Goal: Information Seeking & Learning: Learn about a topic

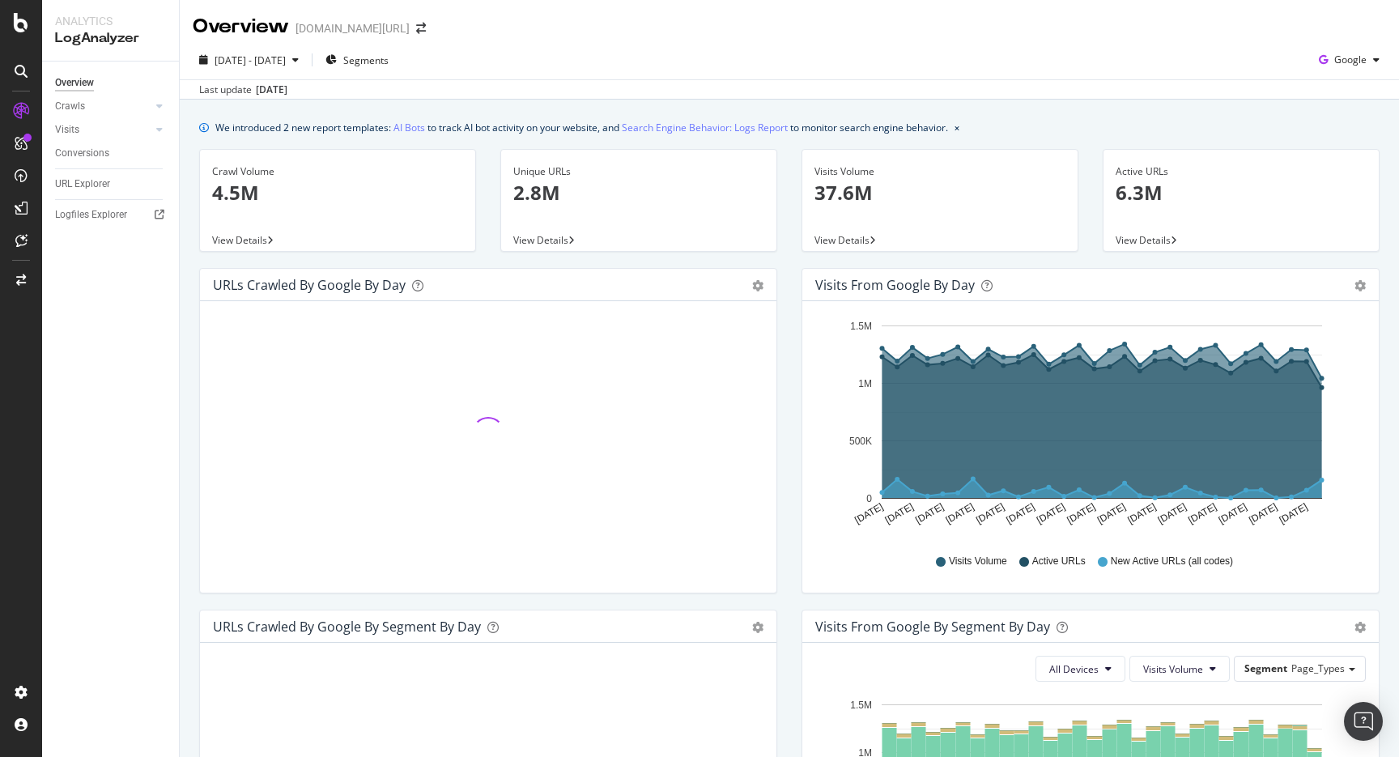
click at [387, 17] on div "Overview [DOMAIN_NAME][URL]" at bounding box center [317, 27] width 249 height 28
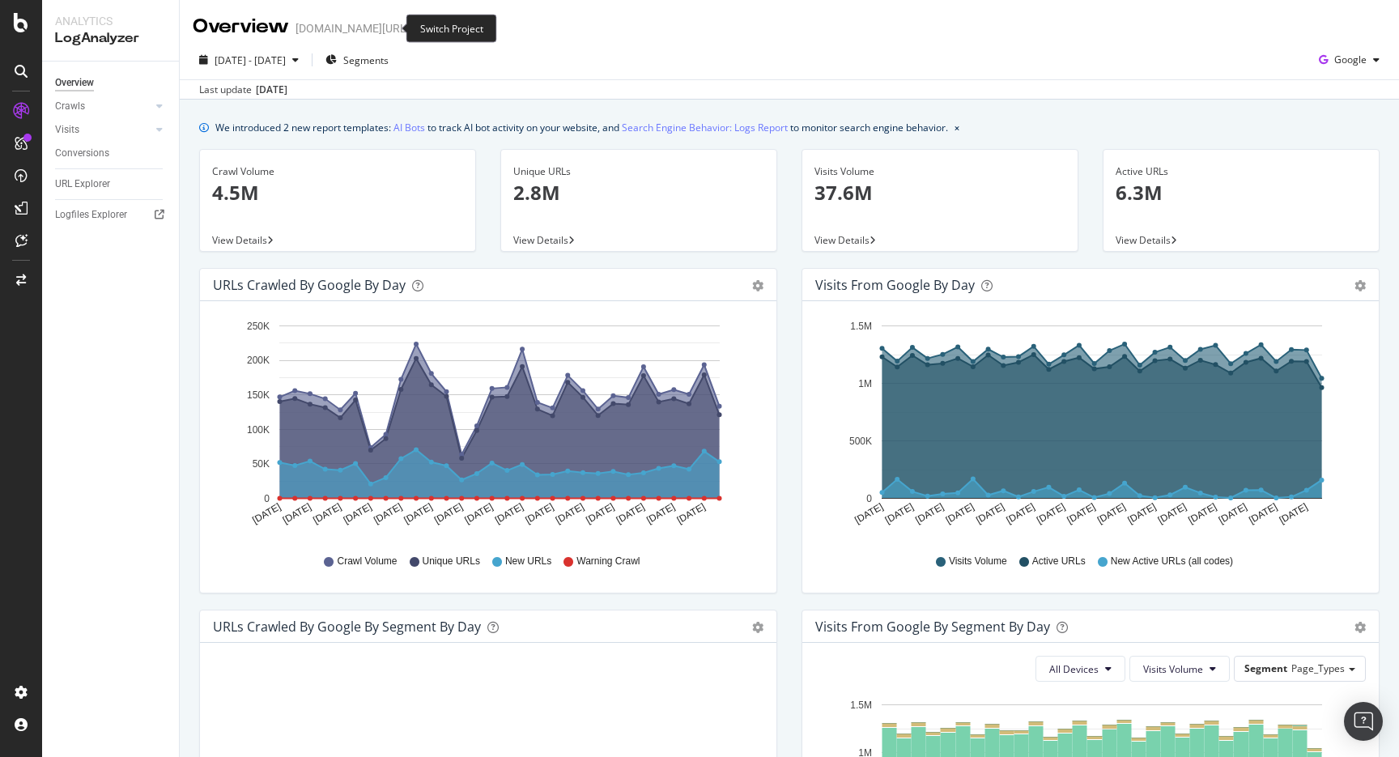
click at [416, 23] on icon "arrow-right-arrow-left" at bounding box center [421, 28] width 10 height 11
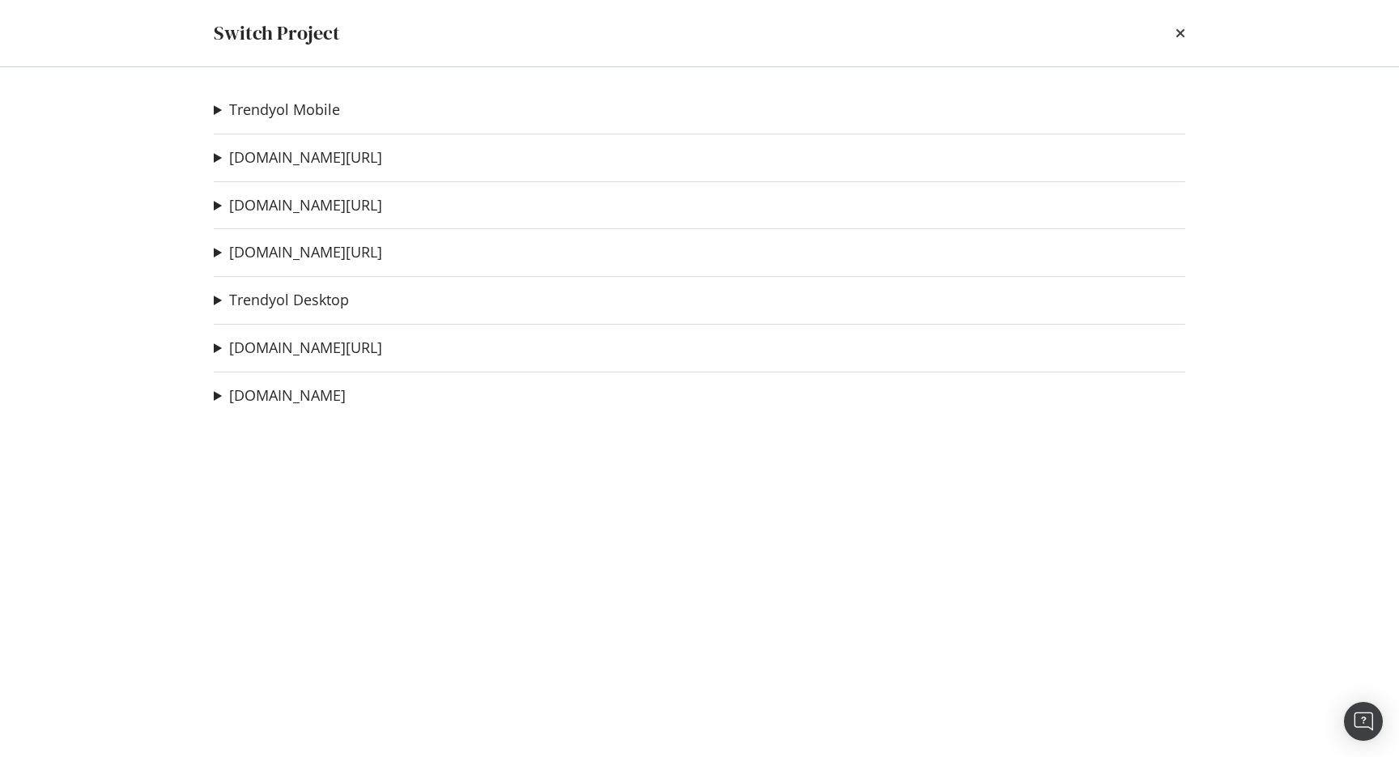
click at [311, 123] on div "Trendyol Mobile deneme1234567 Ad-Hoc Project HU DR MWEB Ad-Hoc Project HU DR WE…" at bounding box center [699, 412] width 1036 height 690
click at [289, 295] on link "Trendyol Desktop" at bounding box center [289, 299] width 120 height 17
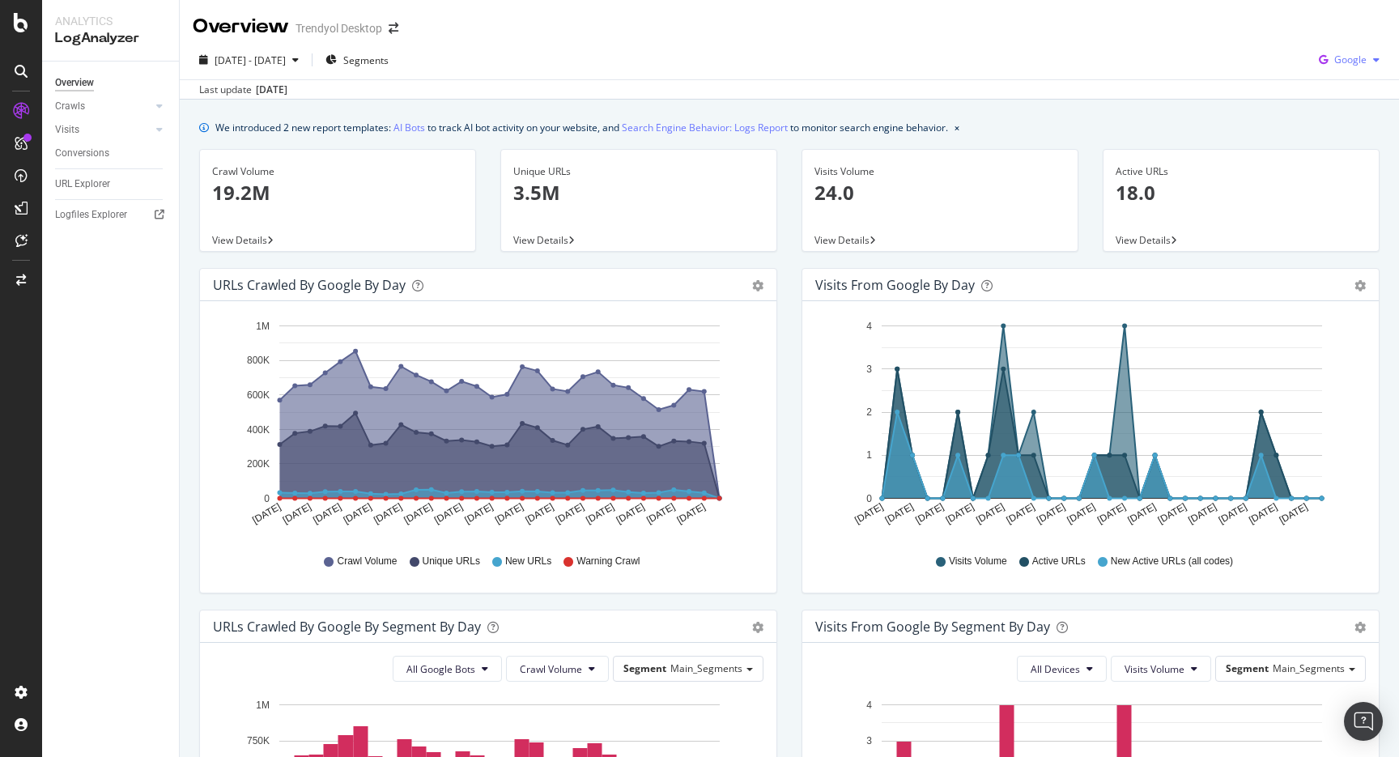
click at [1380, 52] on div "Google" at bounding box center [1349, 60] width 74 height 24
click at [1322, 179] on span "Other AI Bots" at bounding box center [1350, 182] width 60 height 15
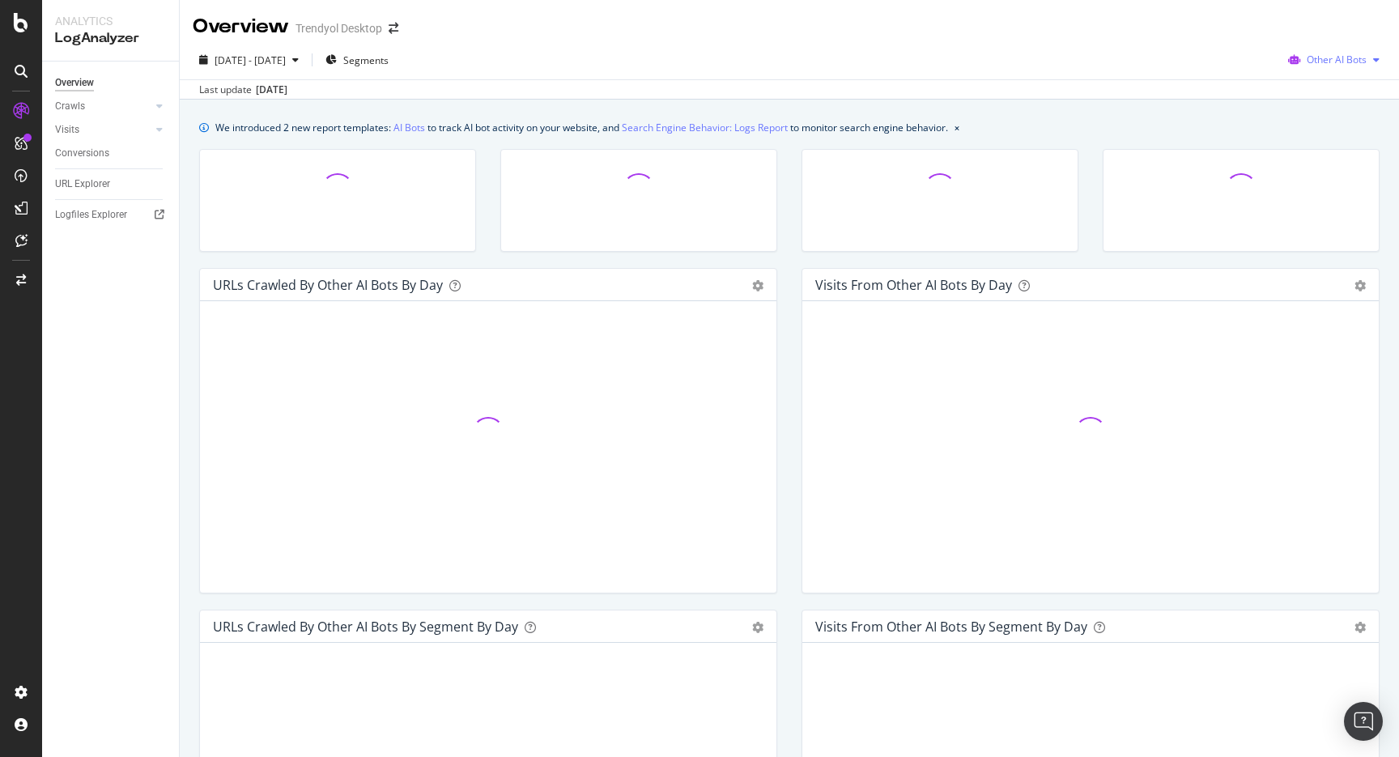
drag, startPoint x: 1329, startPoint y: 61, endPoint x: 1327, endPoint y: 71, distance: 10.8
click at [1329, 61] on span "Other AI Bots" at bounding box center [1336, 60] width 60 height 14
click at [1297, 152] on icon at bounding box center [1299, 152] width 10 height 10
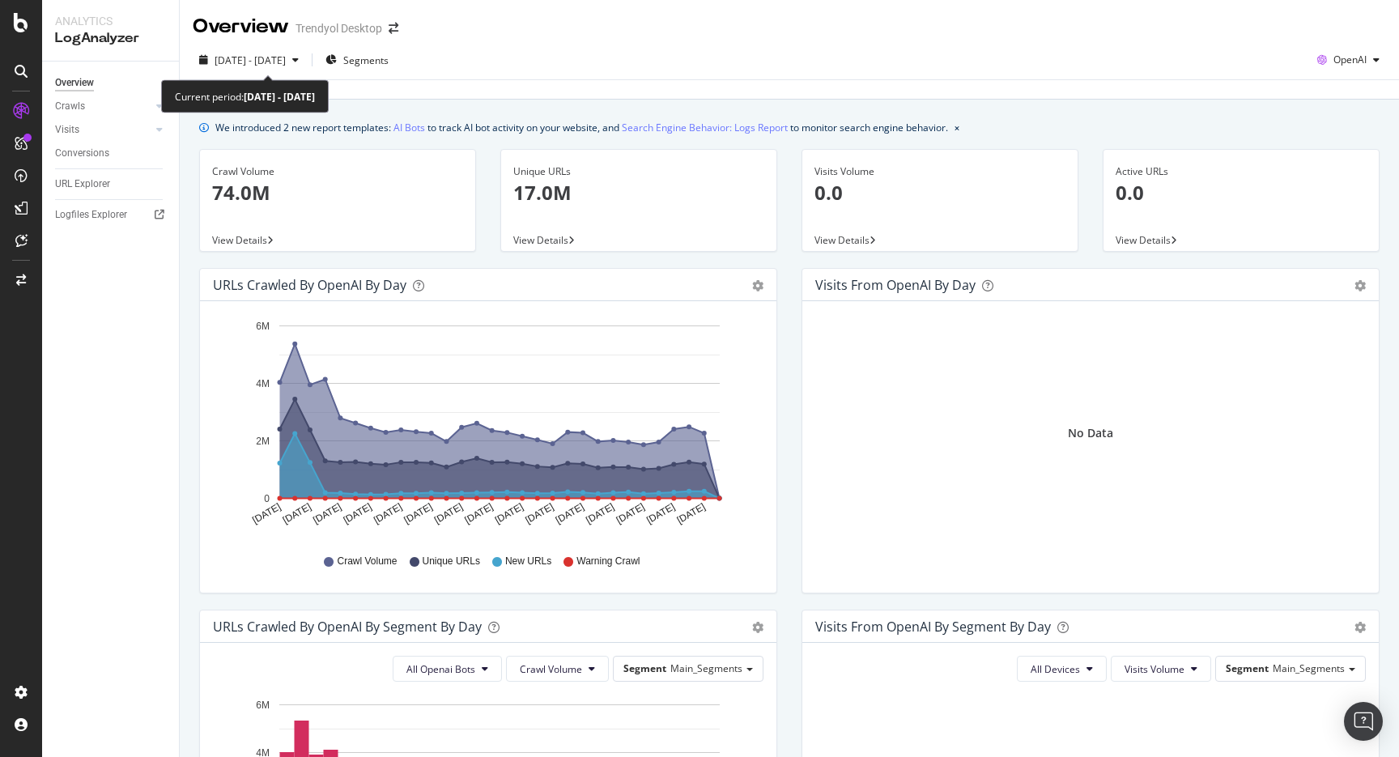
click at [305, 45] on div "[DATE] - [DATE] Segments OpenAI Last update [DATE]" at bounding box center [789, 69] width 1219 height 59
click at [286, 58] on span "[DATE] - [DATE]" at bounding box center [250, 60] width 71 height 14
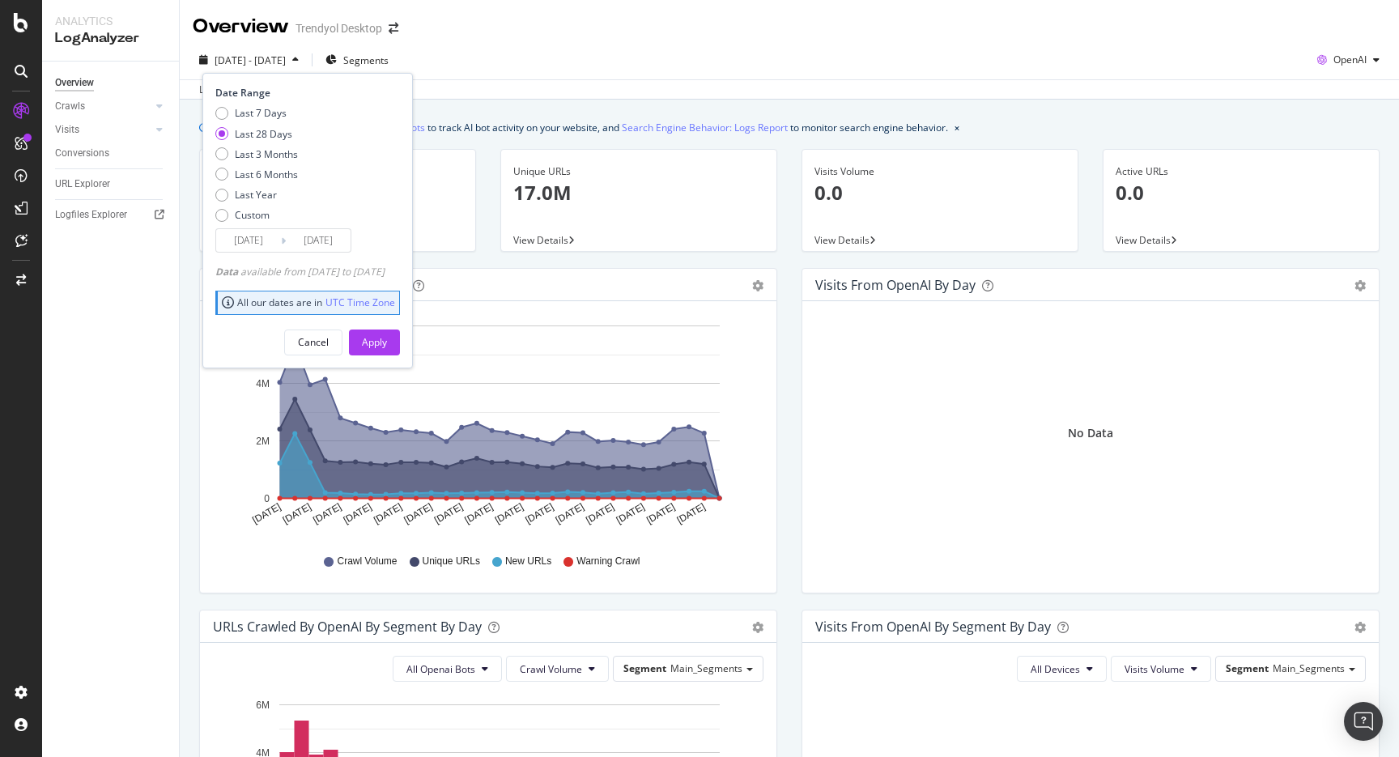
click at [542, 63] on div "[DATE] - [DATE] Segments Date Range Last 7 Days Last 28 Days Last 3 Months Last…" at bounding box center [789, 63] width 1219 height 32
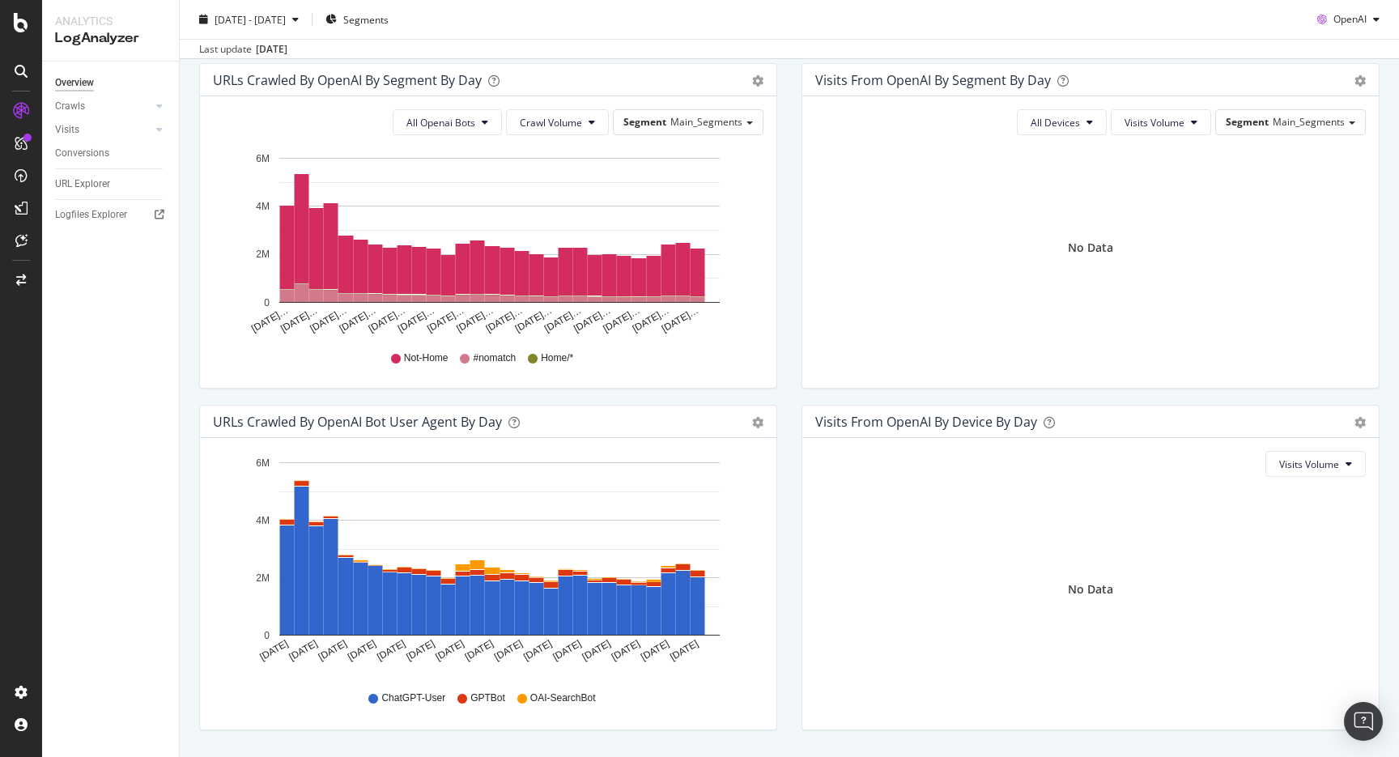
scroll to position [544, 0]
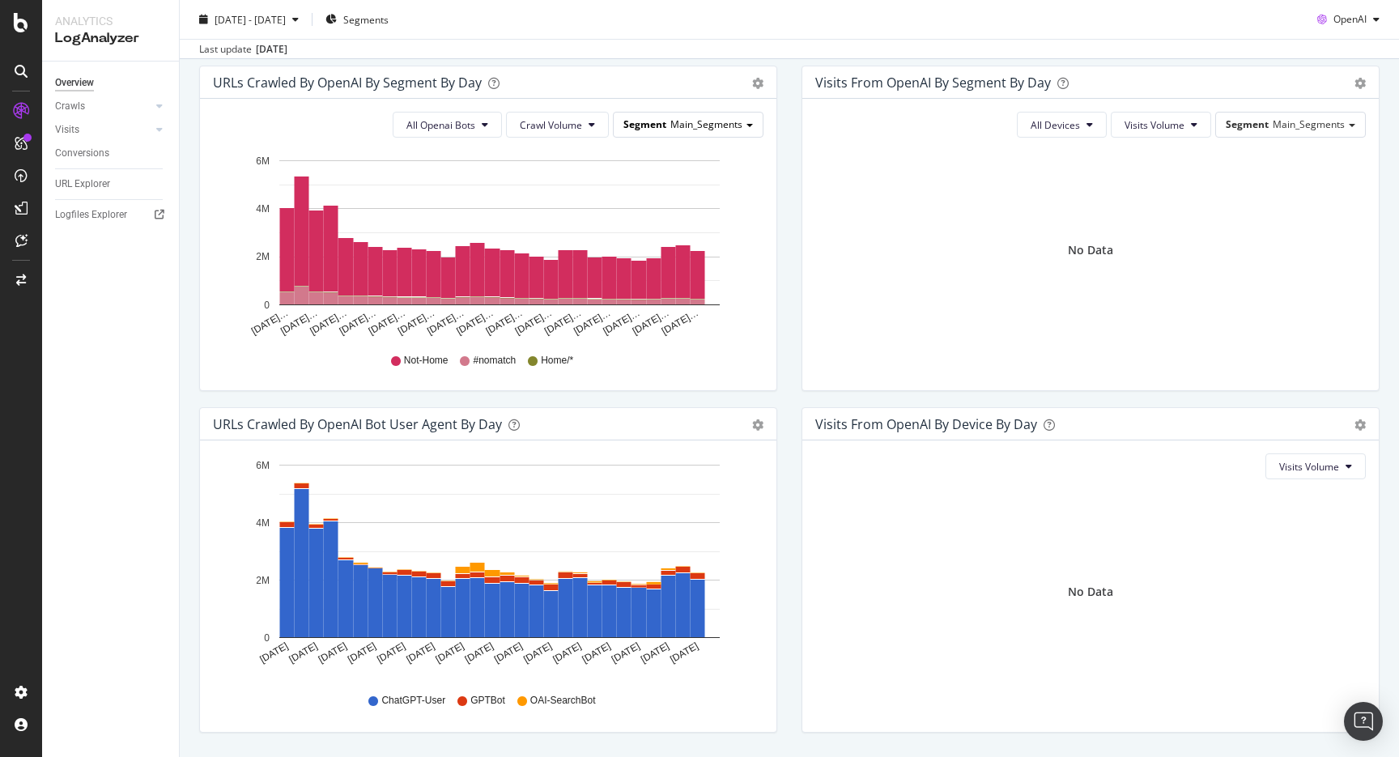
click at [726, 132] on div "Segment Main_Segments" at bounding box center [688, 124] width 149 height 23
click at [726, 163] on div "Page_Types" at bounding box center [691, 170] width 130 height 22
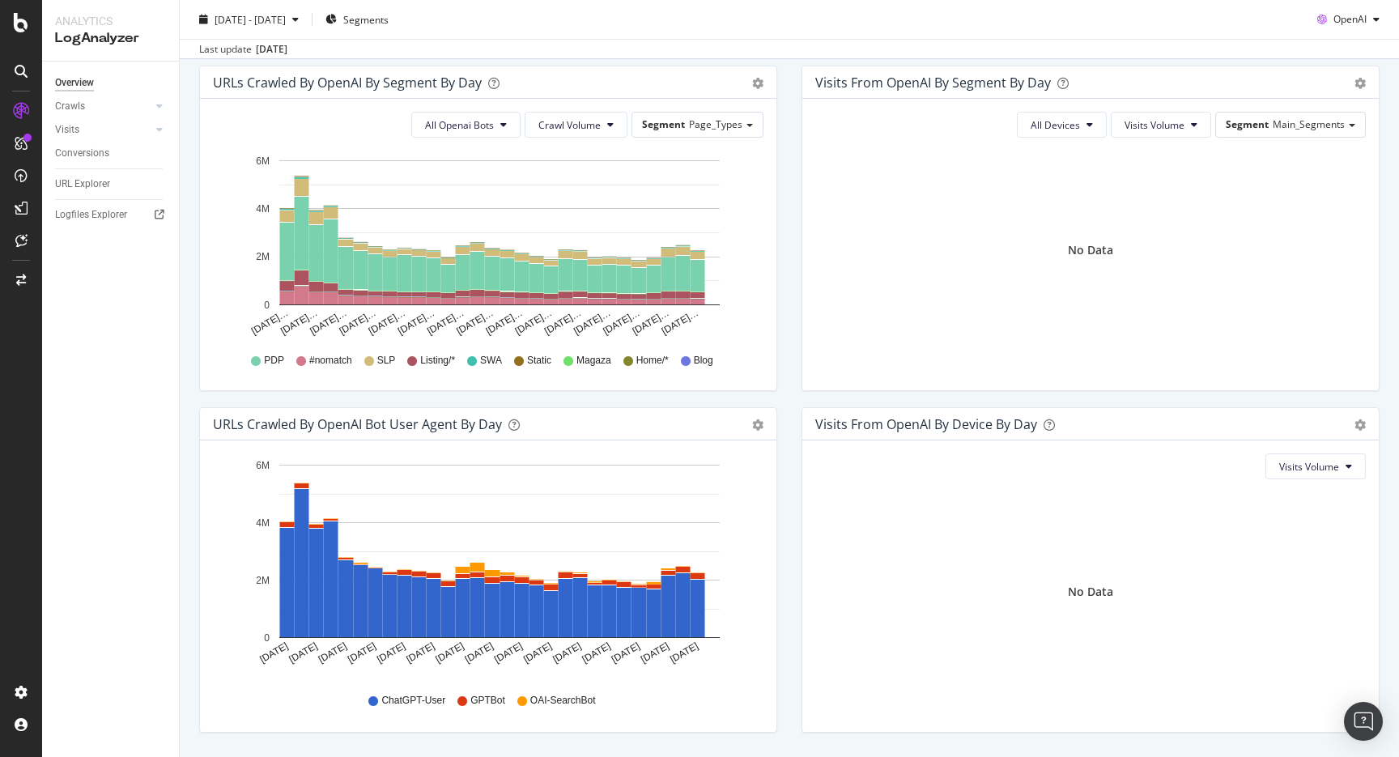
scroll to position [0, 0]
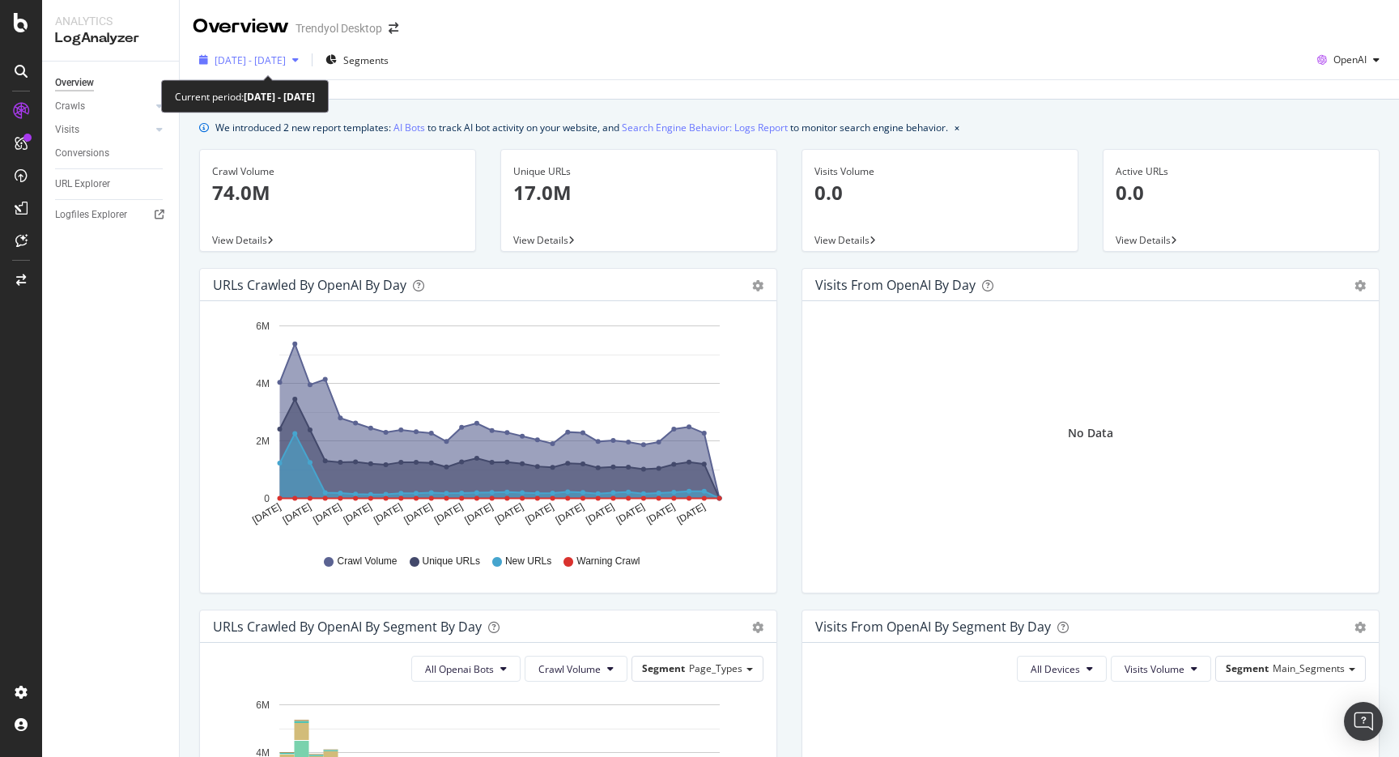
click at [265, 57] on span "[DATE] - [DATE]" at bounding box center [250, 60] width 71 height 14
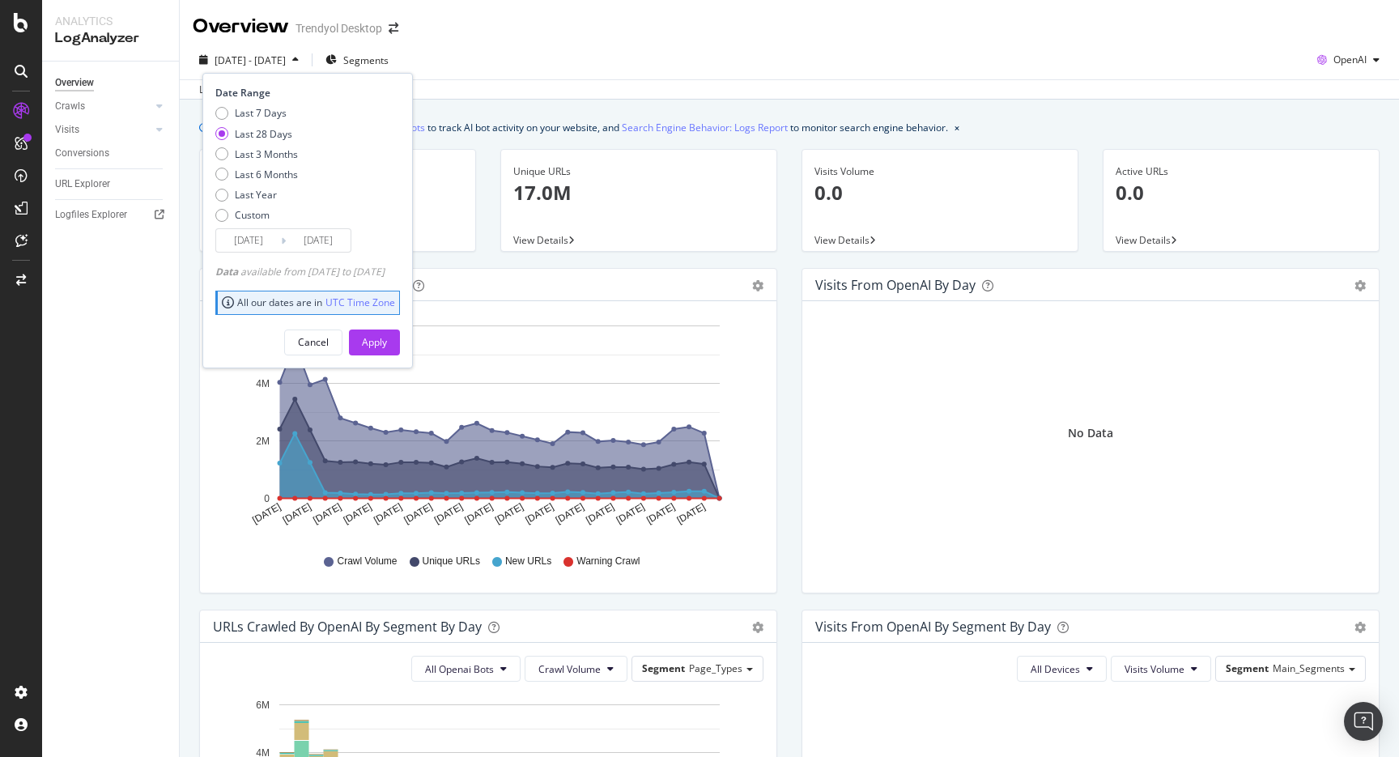
click at [270, 145] on div "Last 7 Days Last 28 Days Last 3 Months Last 6 Months Last Year Custom" at bounding box center [256, 167] width 83 height 122
click at [270, 156] on div "Last 3 Months" at bounding box center [266, 154] width 63 height 14
type input "[DATE]"
click at [387, 338] on div "Apply" at bounding box center [374, 342] width 25 height 14
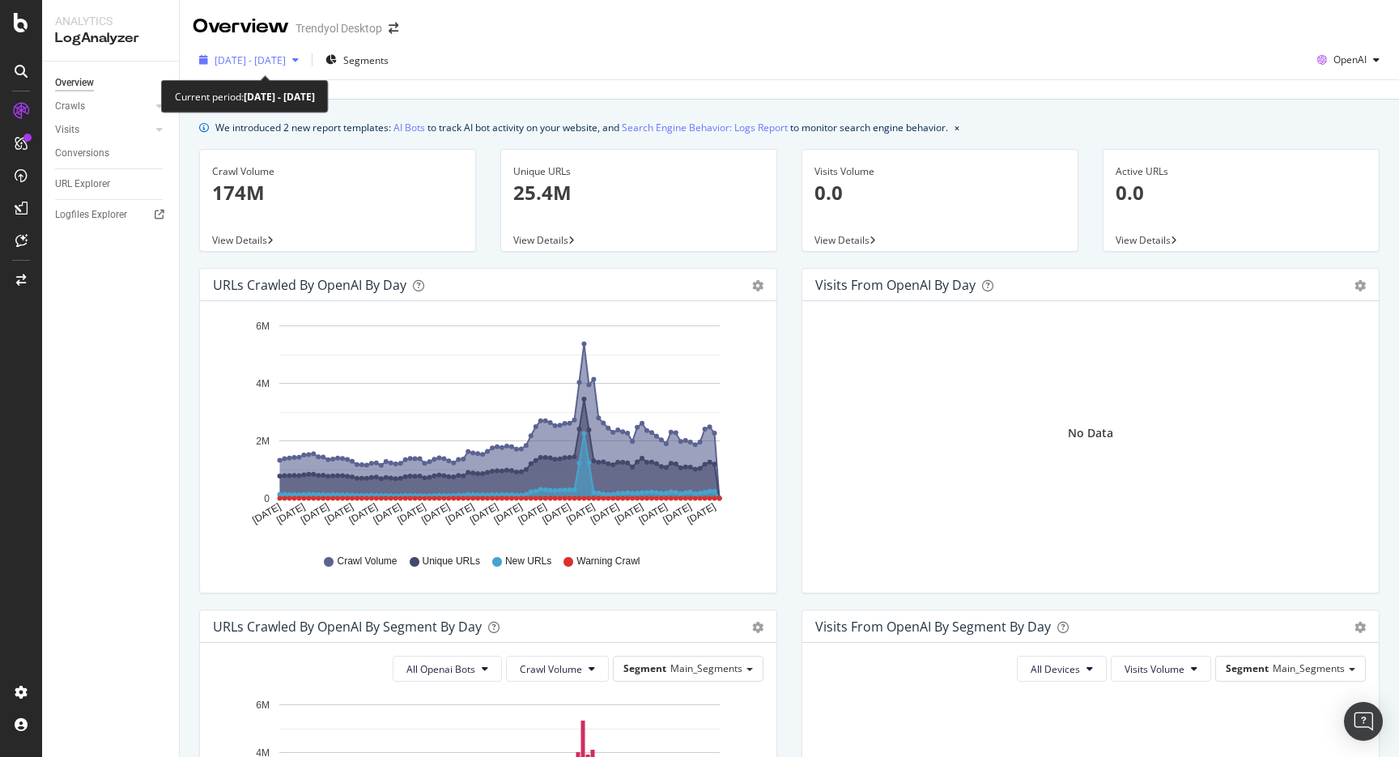
click at [286, 57] on span "[DATE] - [DATE]" at bounding box center [250, 60] width 71 height 14
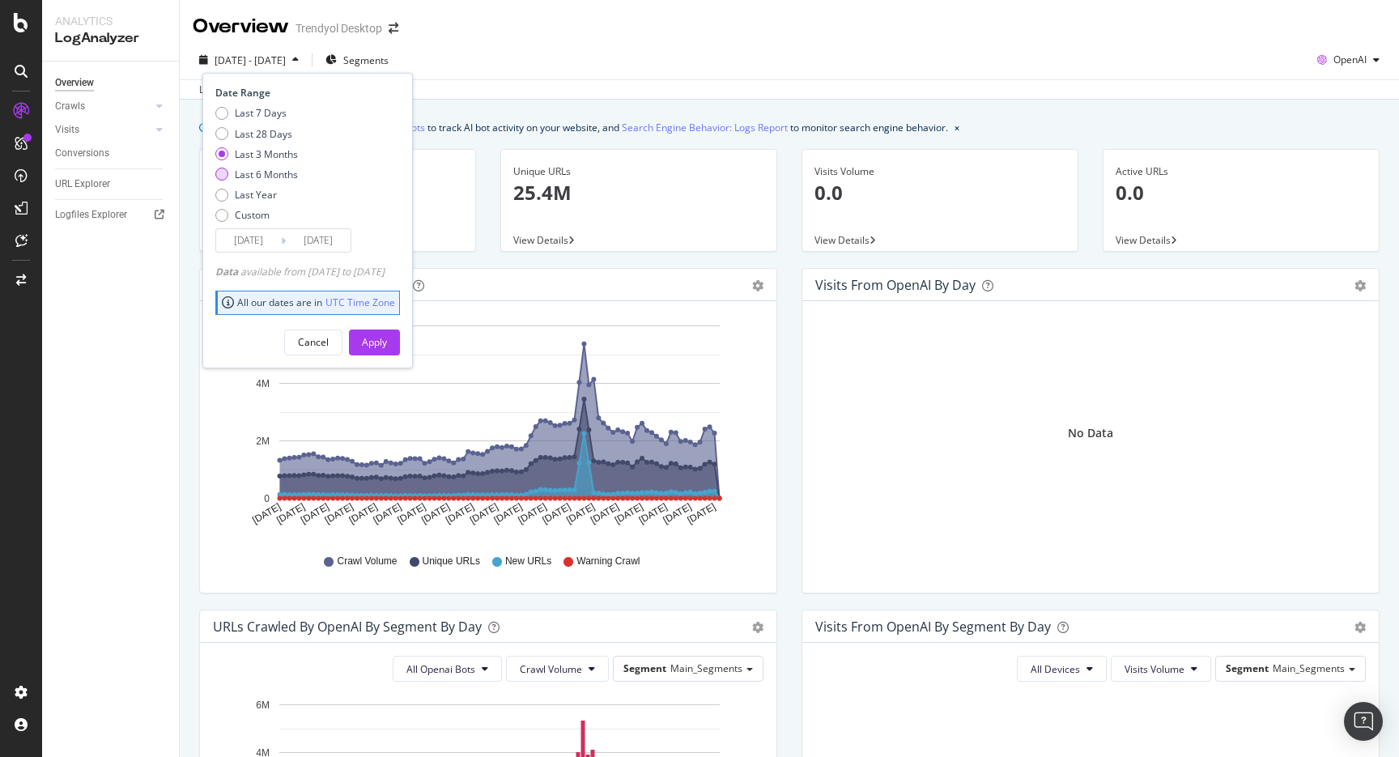
click at [272, 176] on div "Last 6 Months" at bounding box center [266, 175] width 63 height 14
type input "[DATE]"
click at [400, 350] on button "Apply" at bounding box center [374, 342] width 51 height 26
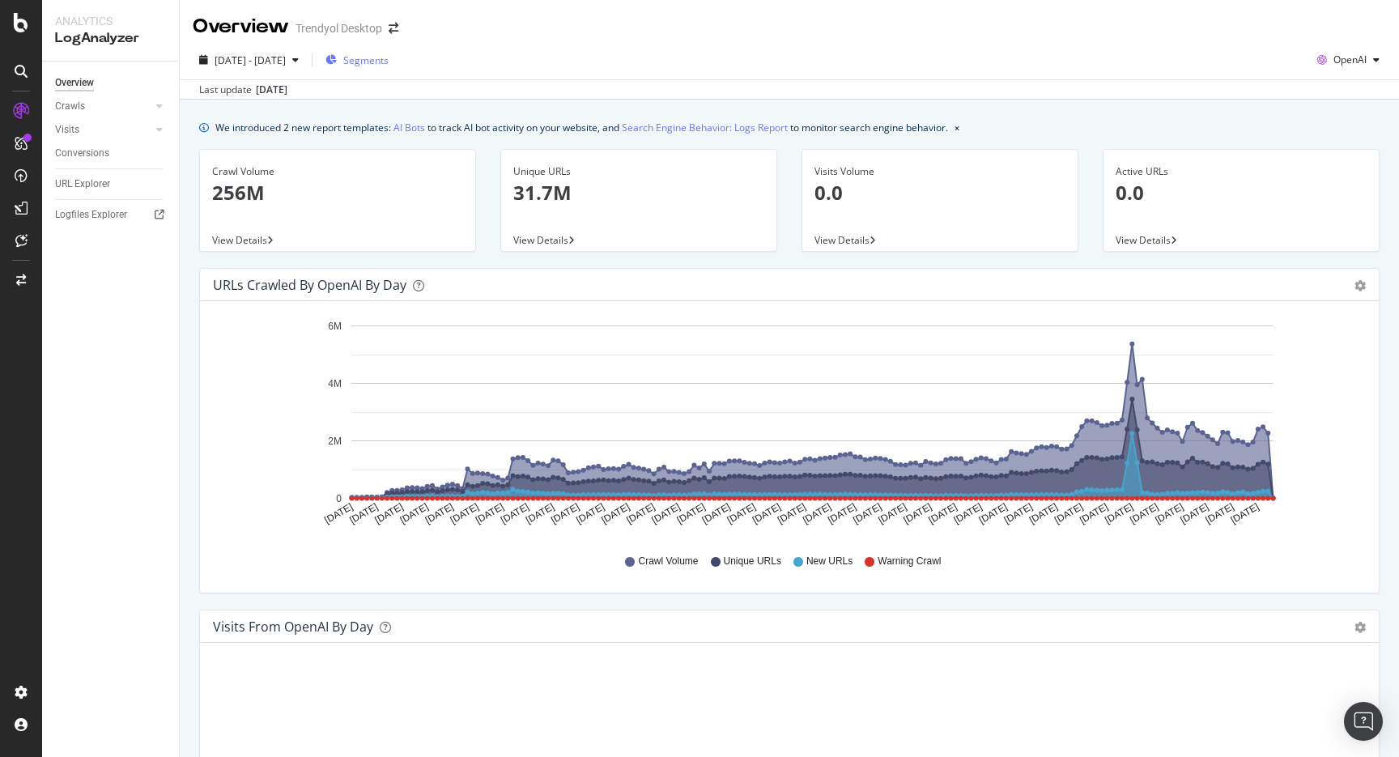
click at [389, 65] on span "Segments" at bounding box center [365, 60] width 45 height 14
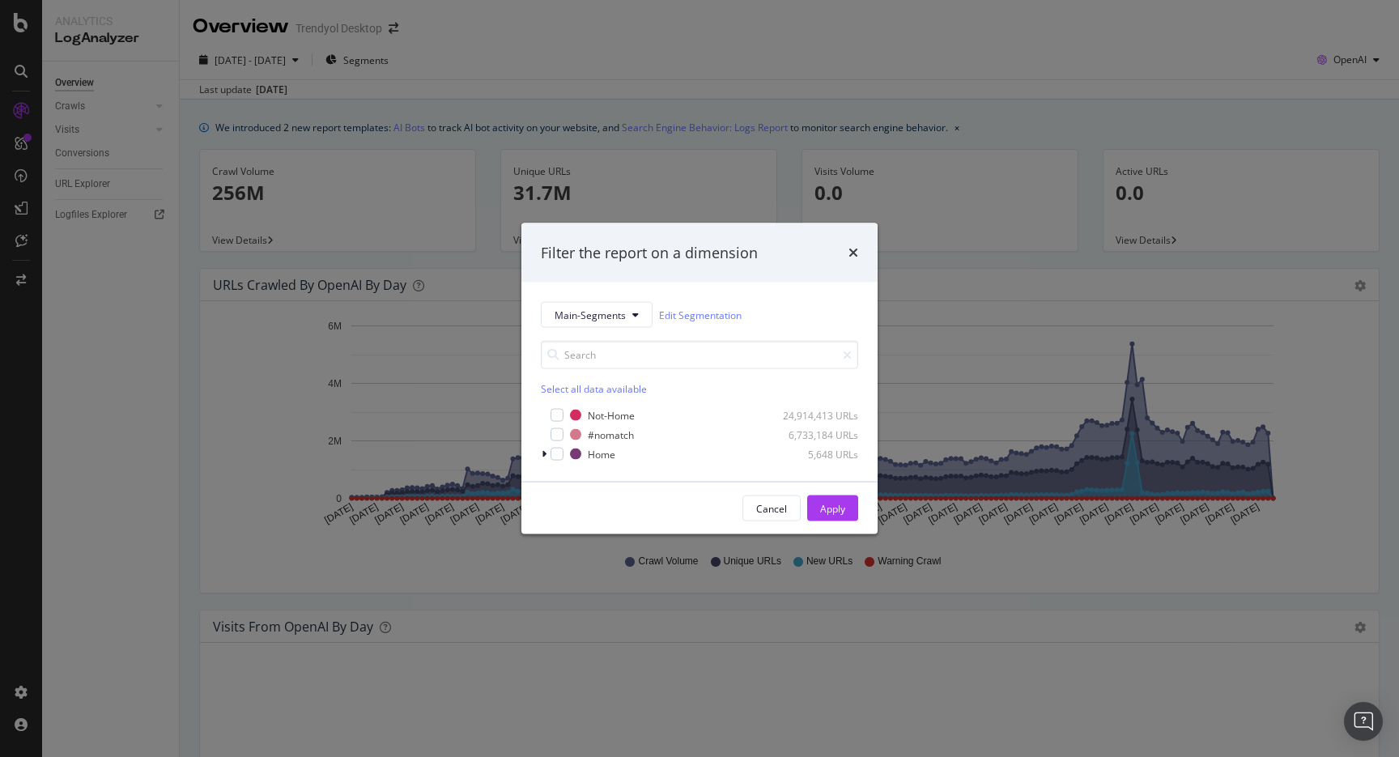
click at [522, 66] on div "Filter the report on a dimension Main-Segments Edit Segmentation Select all dat…" at bounding box center [699, 378] width 1399 height 757
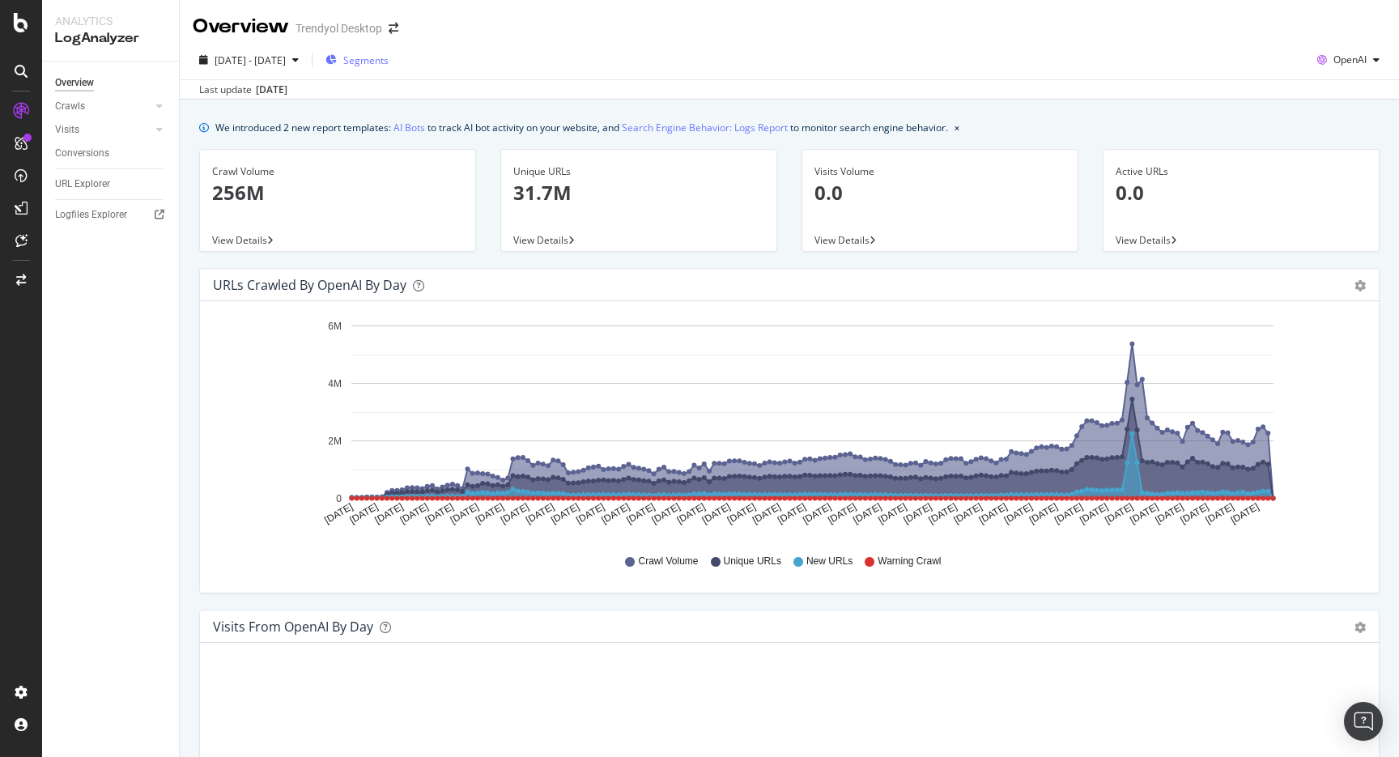
click at [389, 59] on span "Segments" at bounding box center [365, 60] width 45 height 14
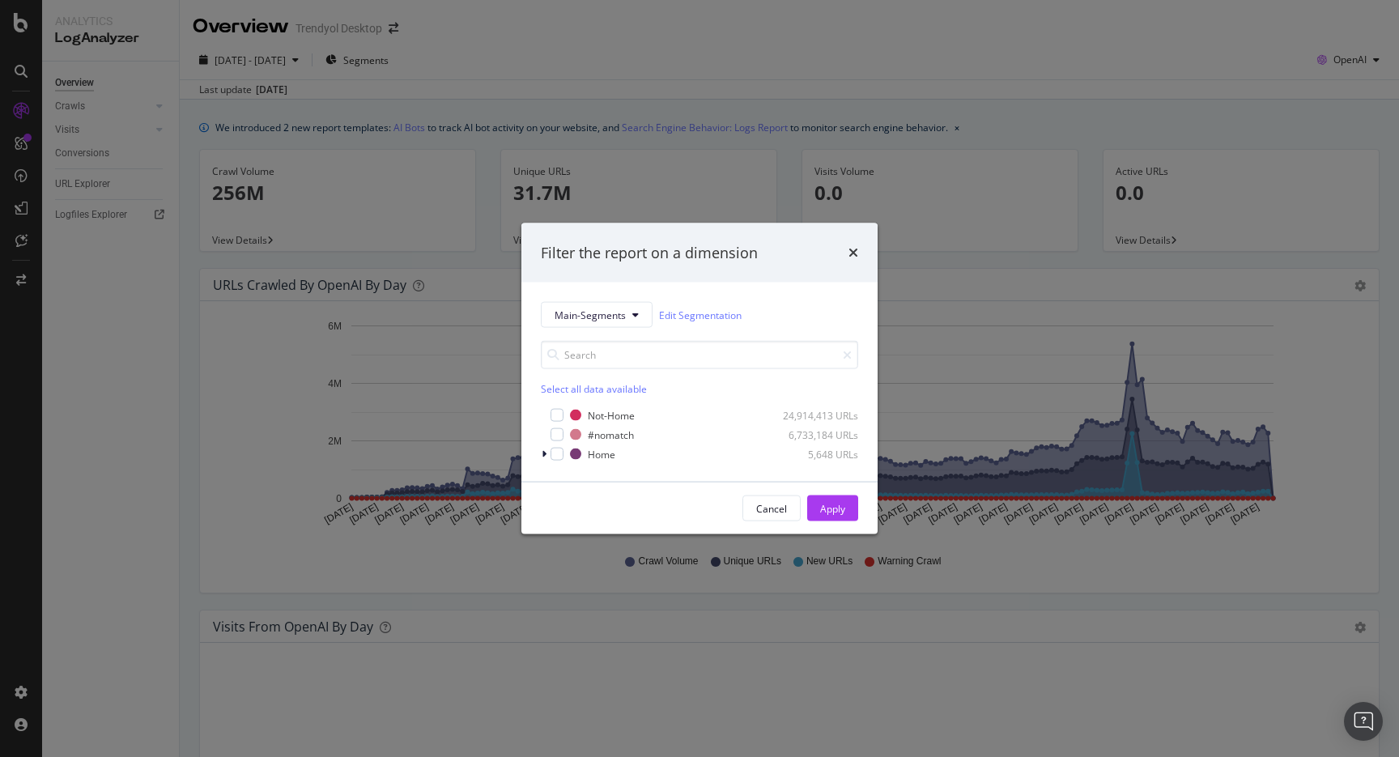
click at [550, 69] on div "Filter the report on a dimension Main-Segments Edit Segmentation Select all dat…" at bounding box center [699, 378] width 1399 height 757
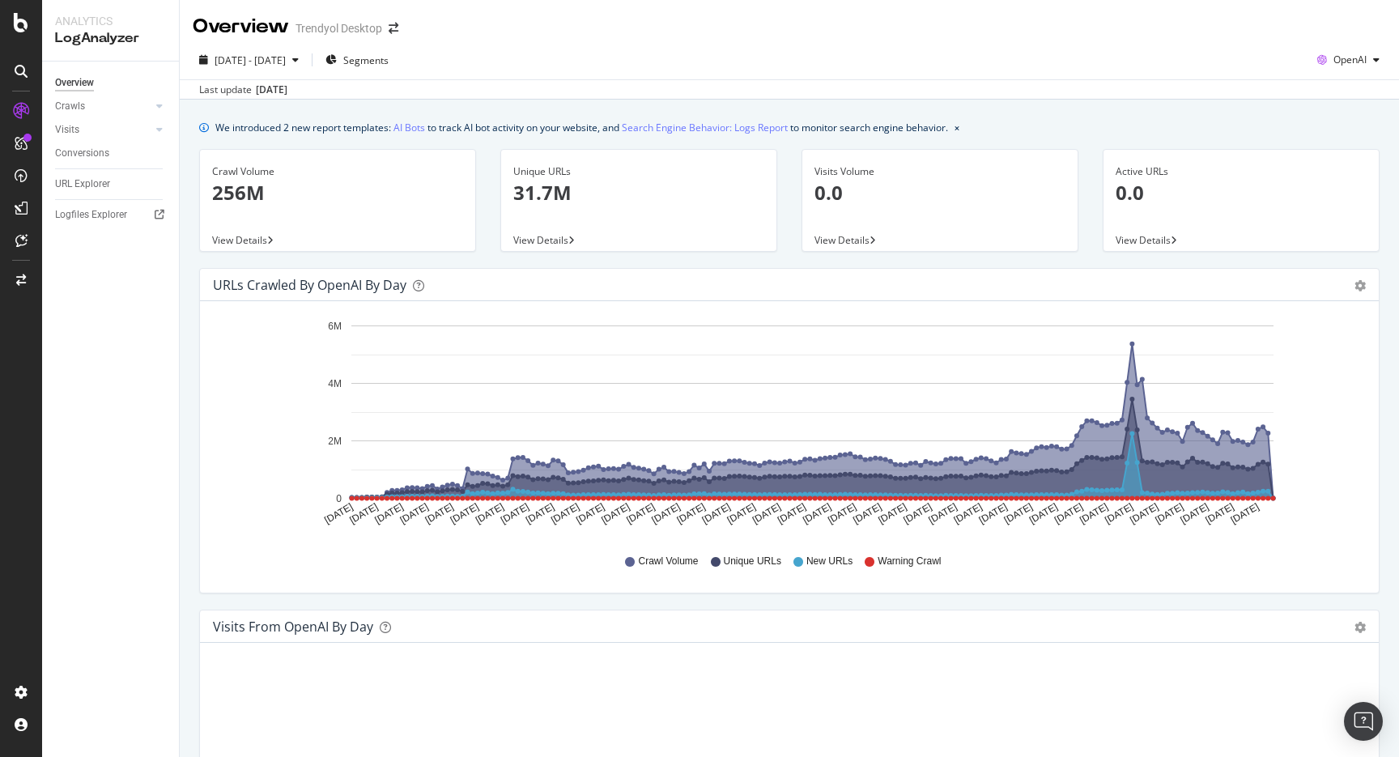
click at [93, 171] on div "Overview Crawls Daily Distribution Segments Distribution HTTP Codes Resources V…" at bounding box center [110, 409] width 137 height 695
click at [93, 173] on div "URL Explorer" at bounding box center [117, 183] width 124 height 23
click at [93, 180] on div "URL Explorer" at bounding box center [82, 184] width 55 height 17
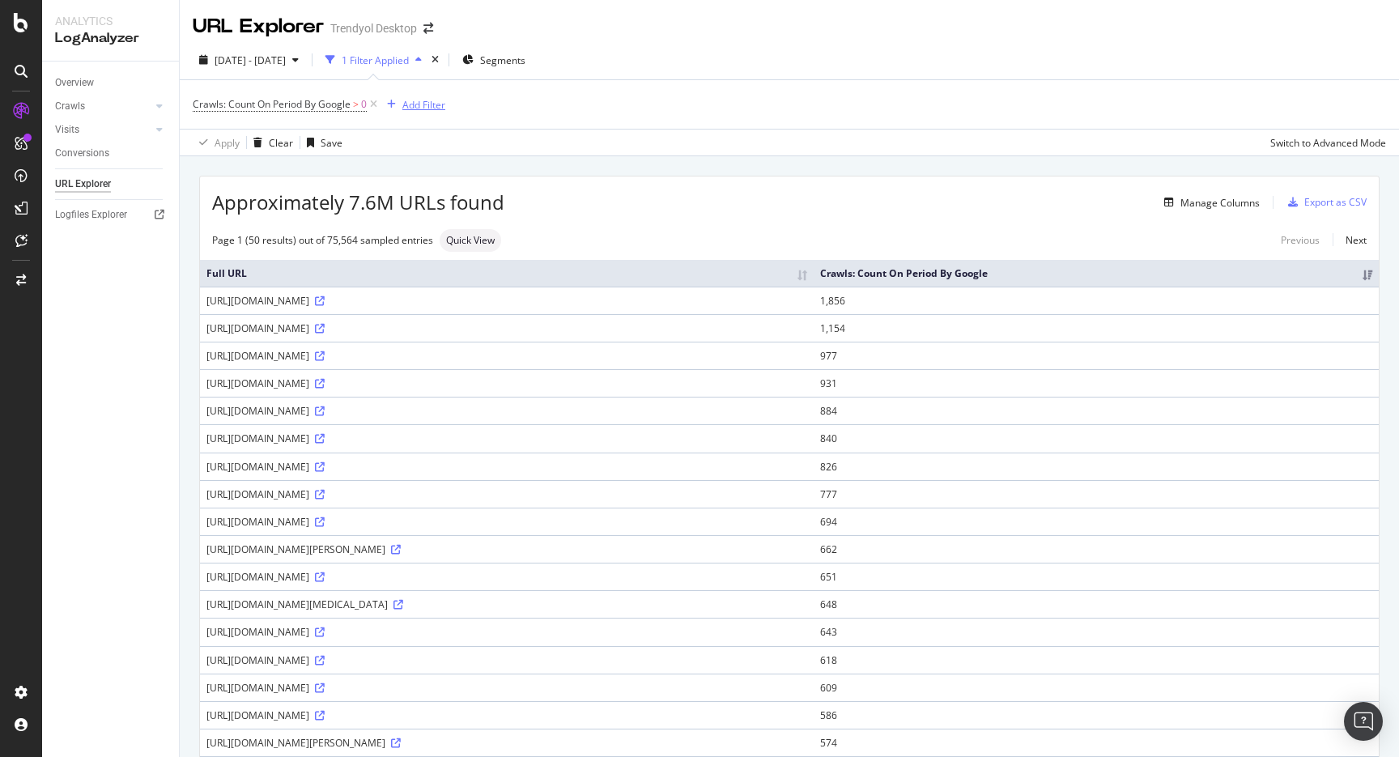
click at [418, 98] on div "Add Filter" at bounding box center [423, 105] width 43 height 14
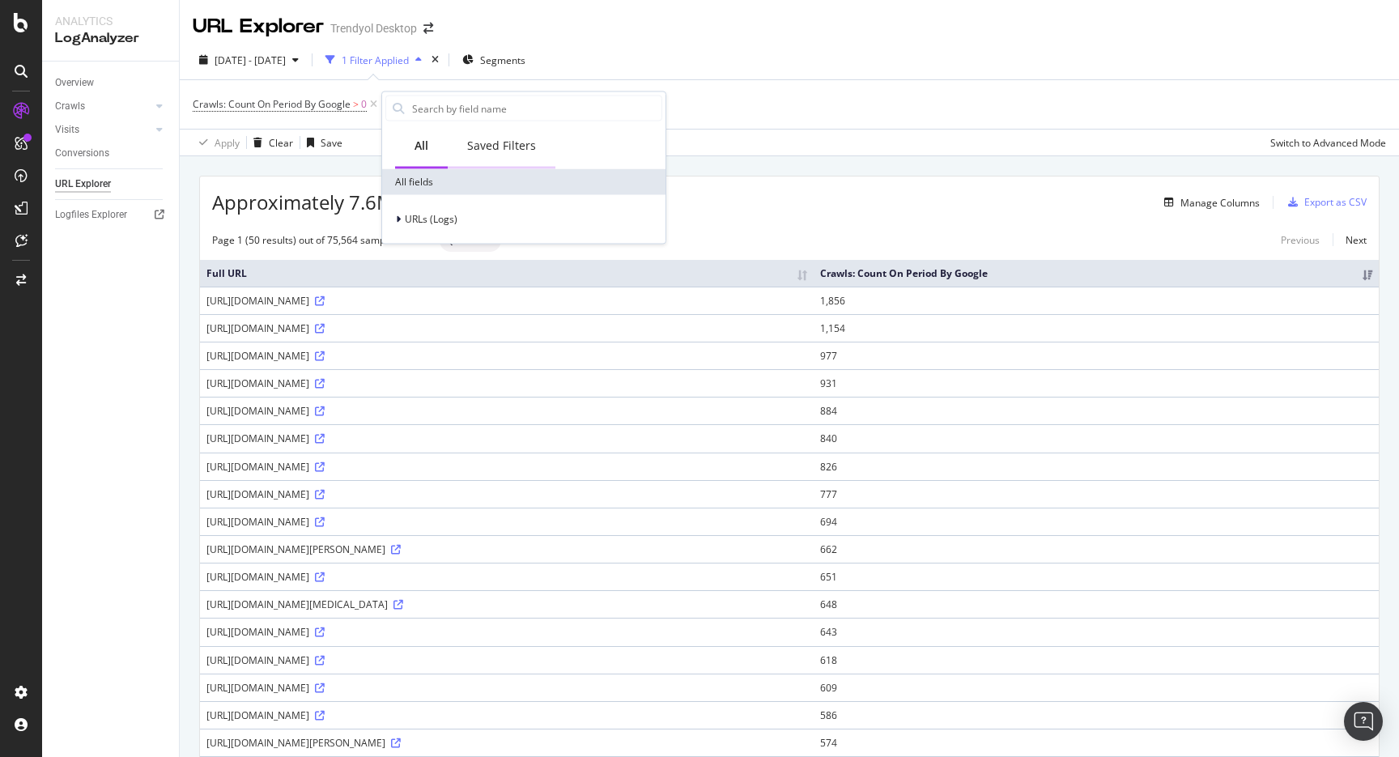
click at [479, 139] on div "Saved Filters" at bounding box center [501, 146] width 69 height 16
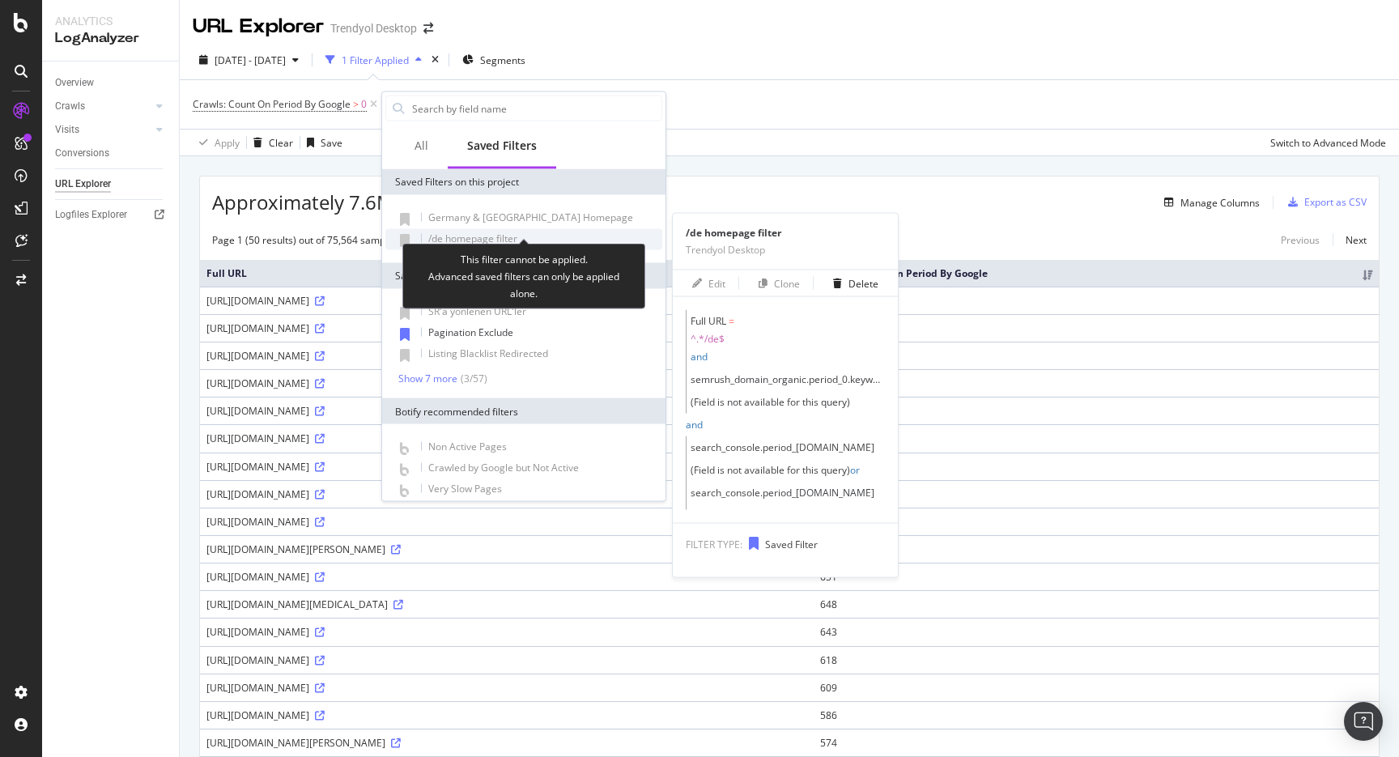
scroll to position [32, 0]
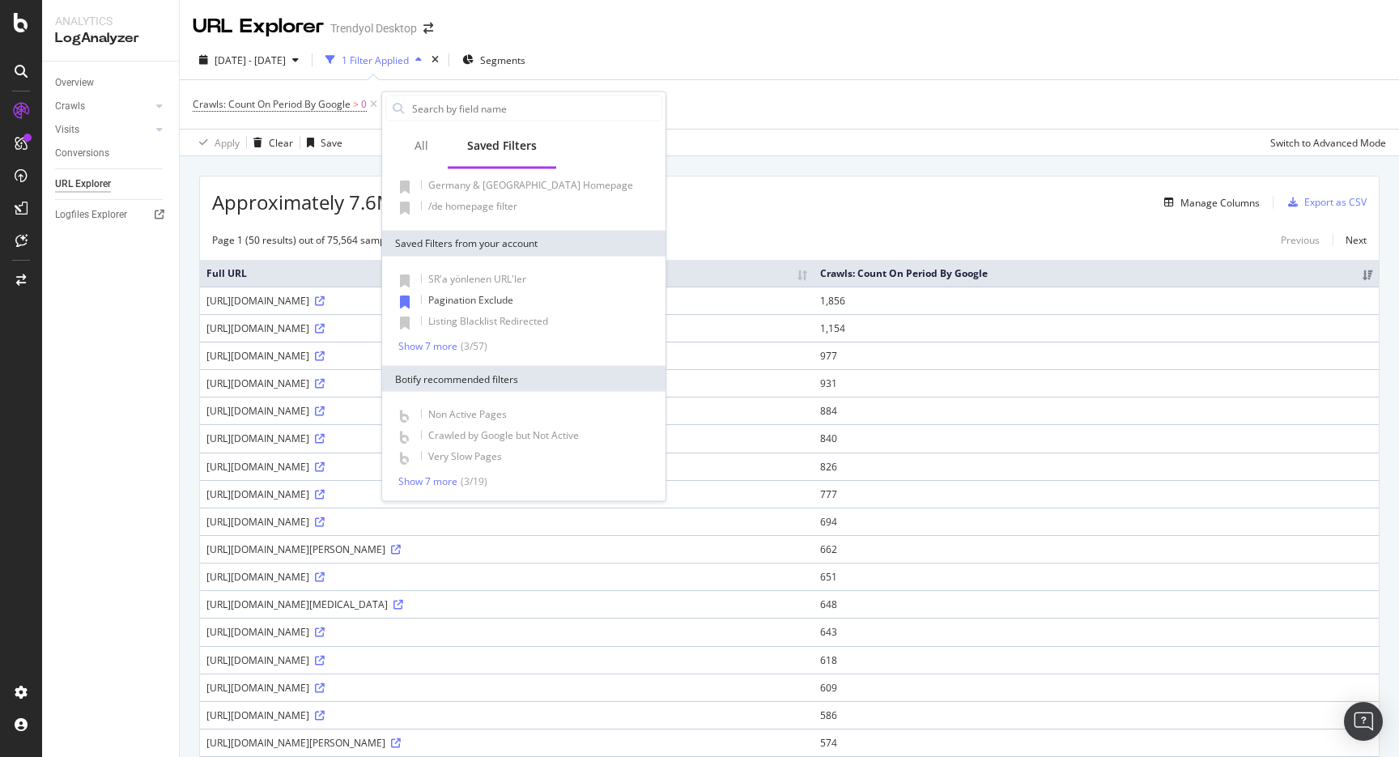
click at [431, 487] on div "Non Active Pages Crawled by Google but Not Active Very Slow Pages Show 7 more (…" at bounding box center [523, 446] width 283 height 109
click at [440, 480] on div "Show 7 more" at bounding box center [427, 480] width 59 height 11
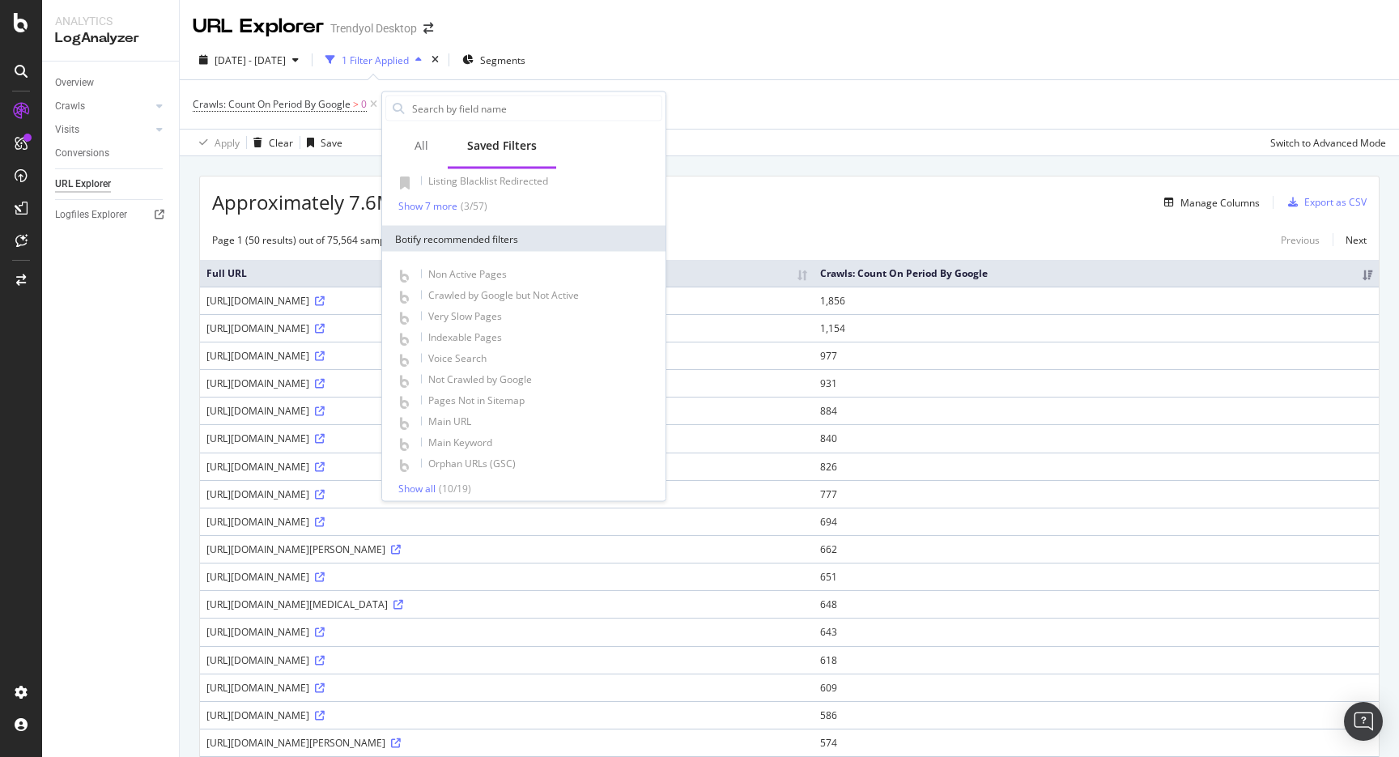
scroll to position [180, 0]
click at [762, 137] on div "Apply Clear Save Switch to Advanced Mode" at bounding box center [789, 142] width 1219 height 27
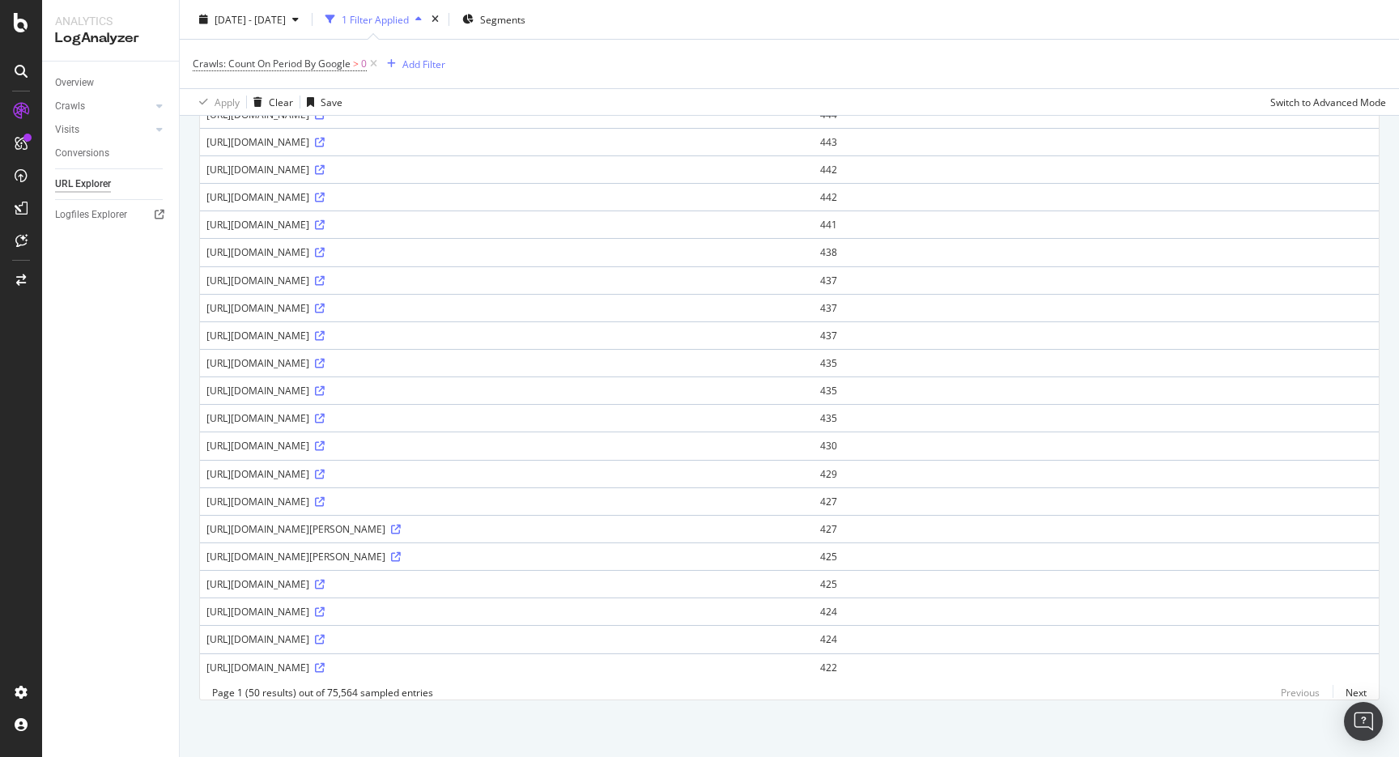
scroll to position [0, 0]
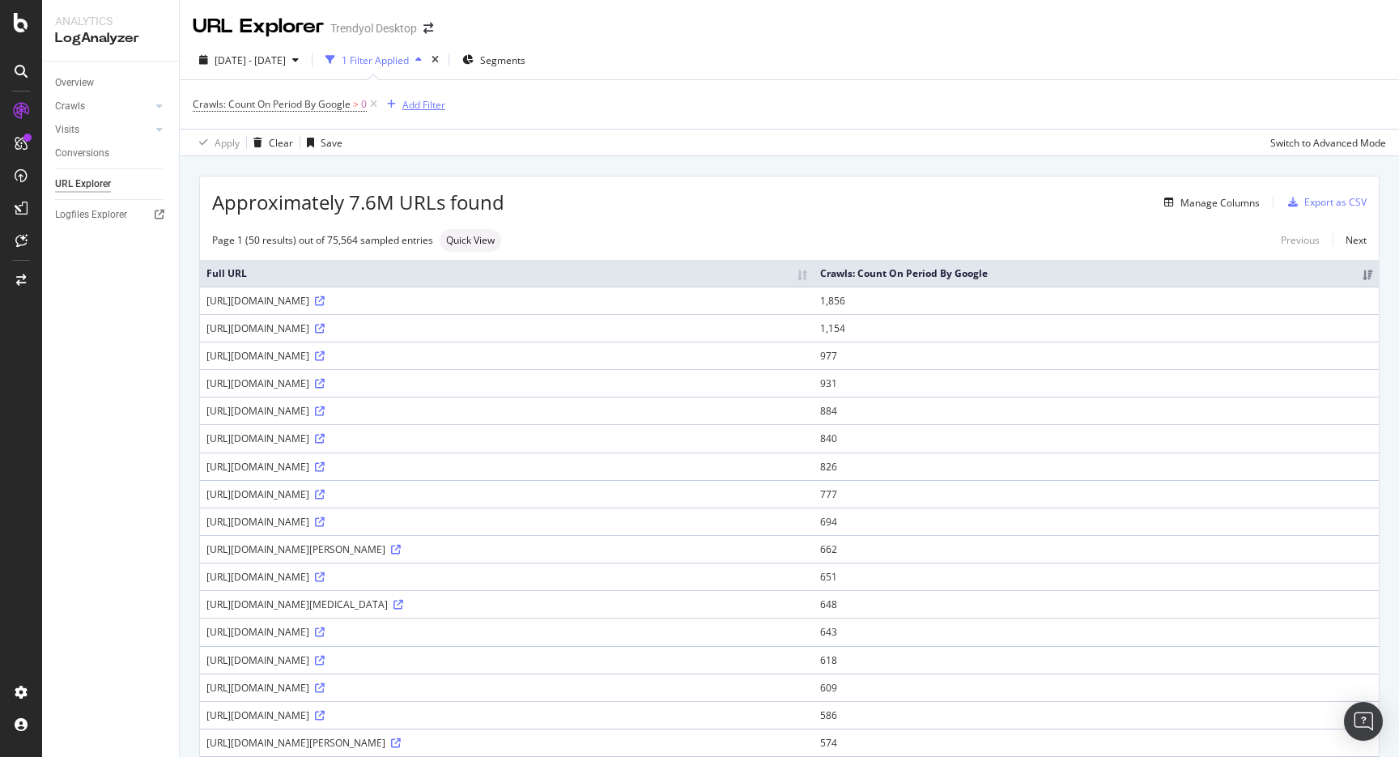
click at [430, 113] on button "Add Filter" at bounding box center [412, 104] width 65 height 19
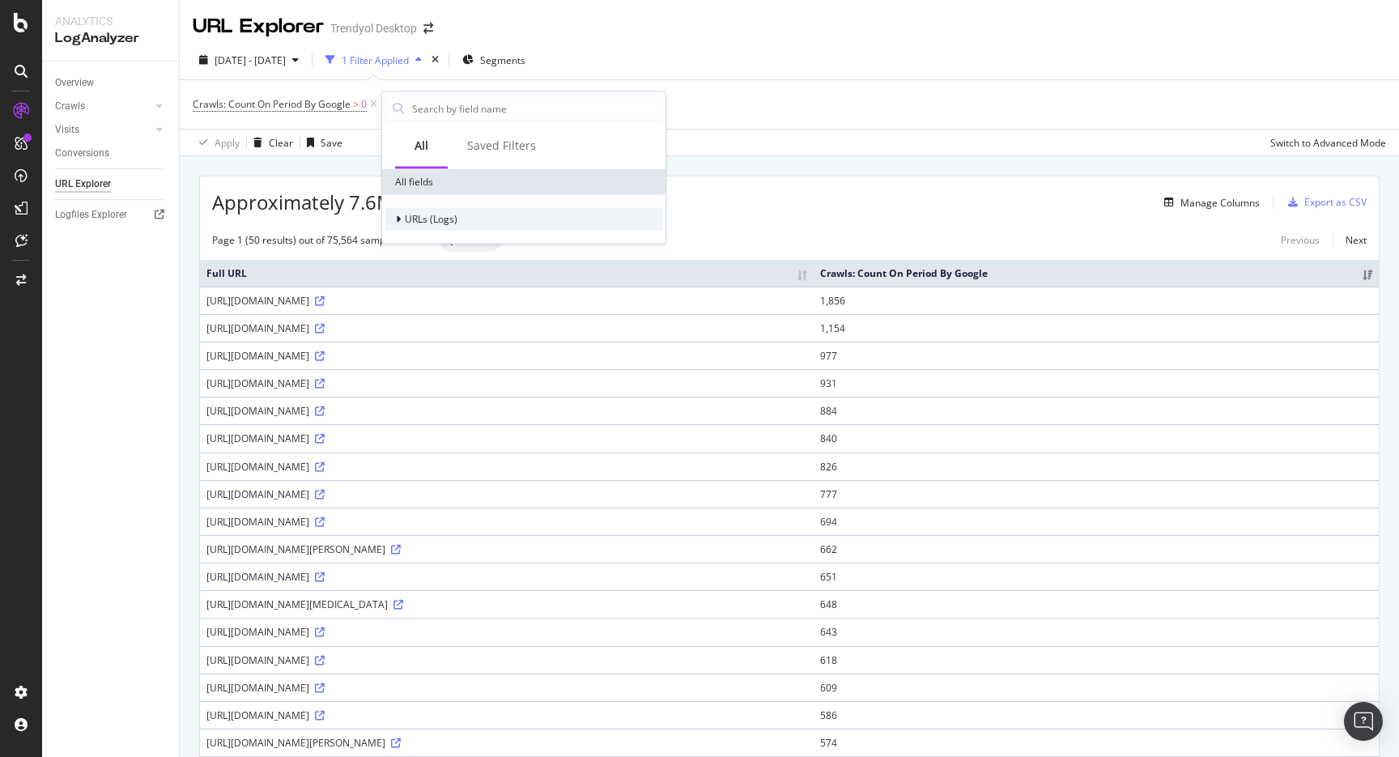
click at [427, 214] on span "URLs (Logs)" at bounding box center [431, 219] width 53 height 14
click at [444, 249] on div "URL Scheme" at bounding box center [428, 242] width 86 height 16
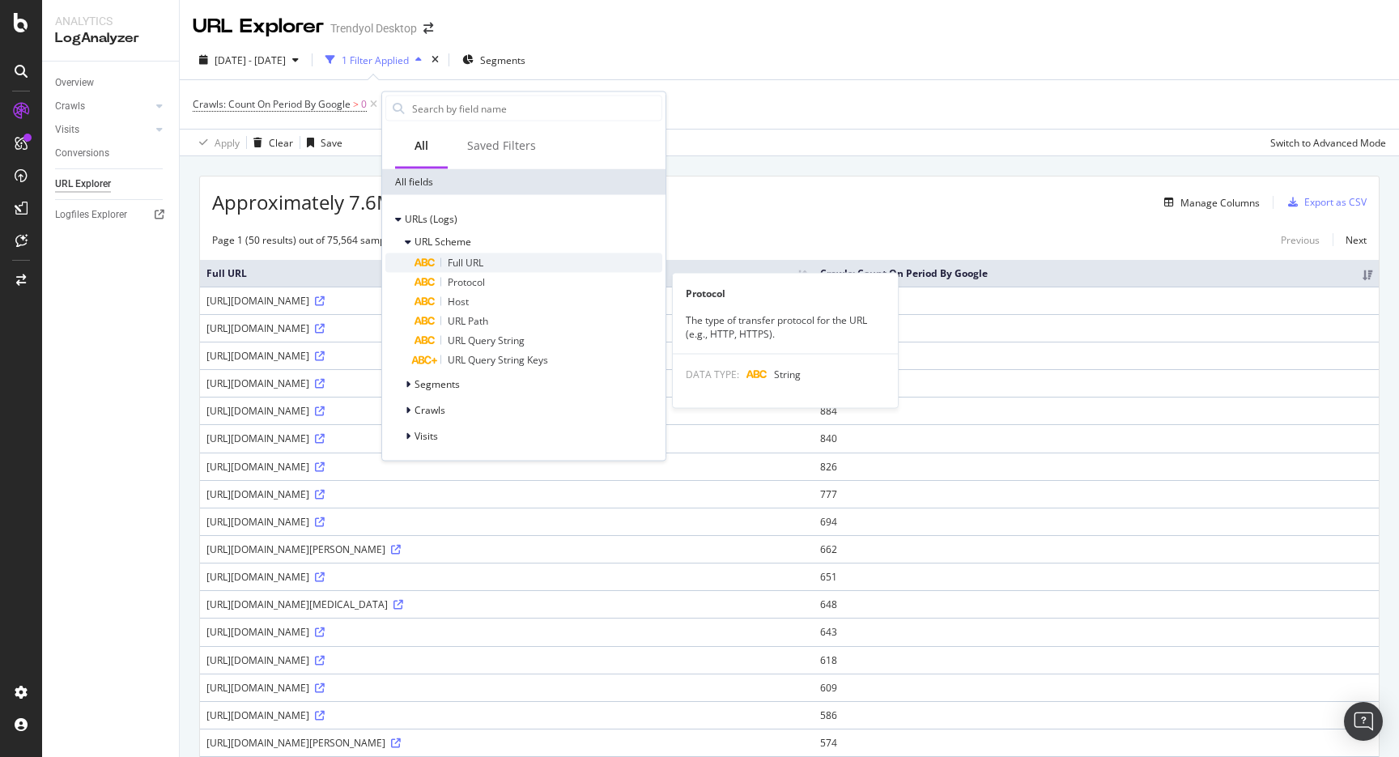
click at [461, 266] on span "Full URL" at bounding box center [466, 263] width 36 height 14
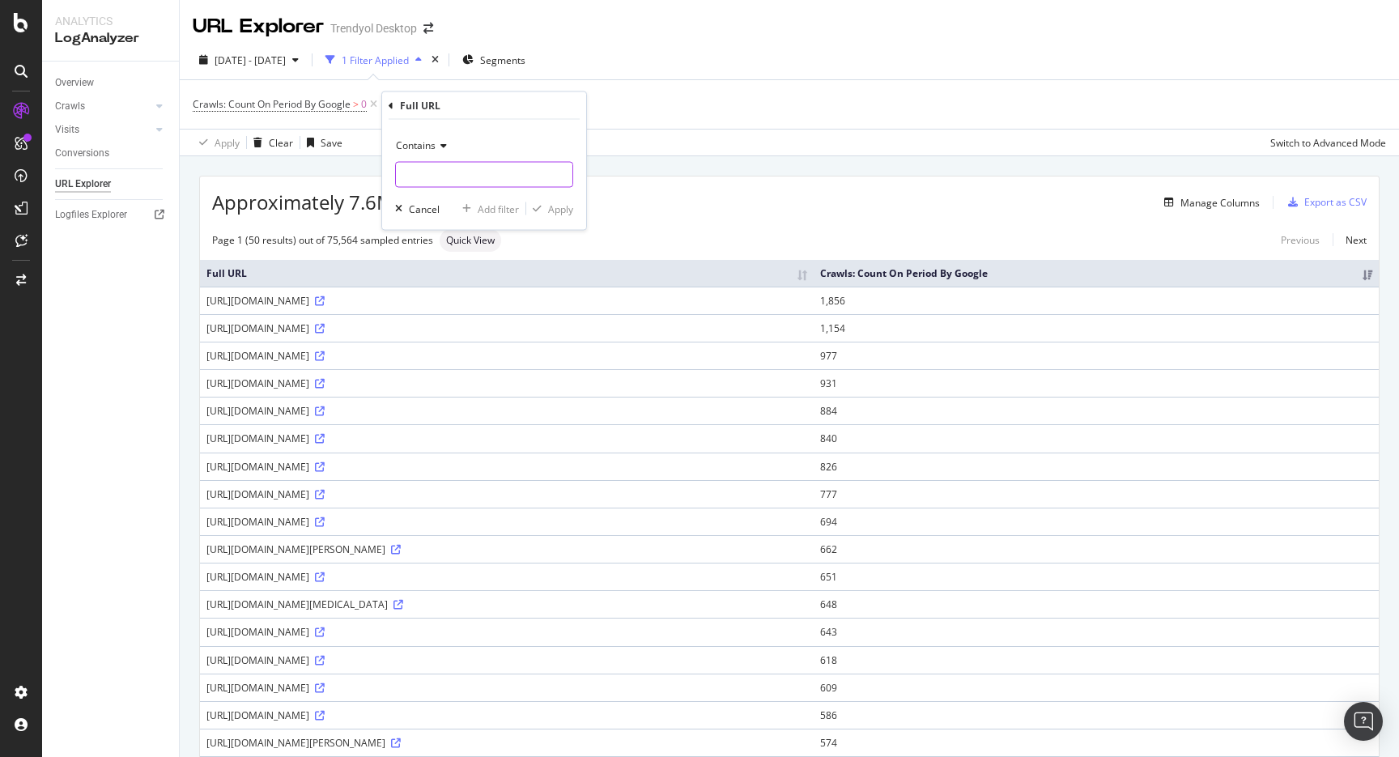
click at [448, 168] on input "text" at bounding box center [484, 175] width 176 height 26
type input "/ar/"
click at [426, 133] on div "Contains" at bounding box center [484, 146] width 178 height 26
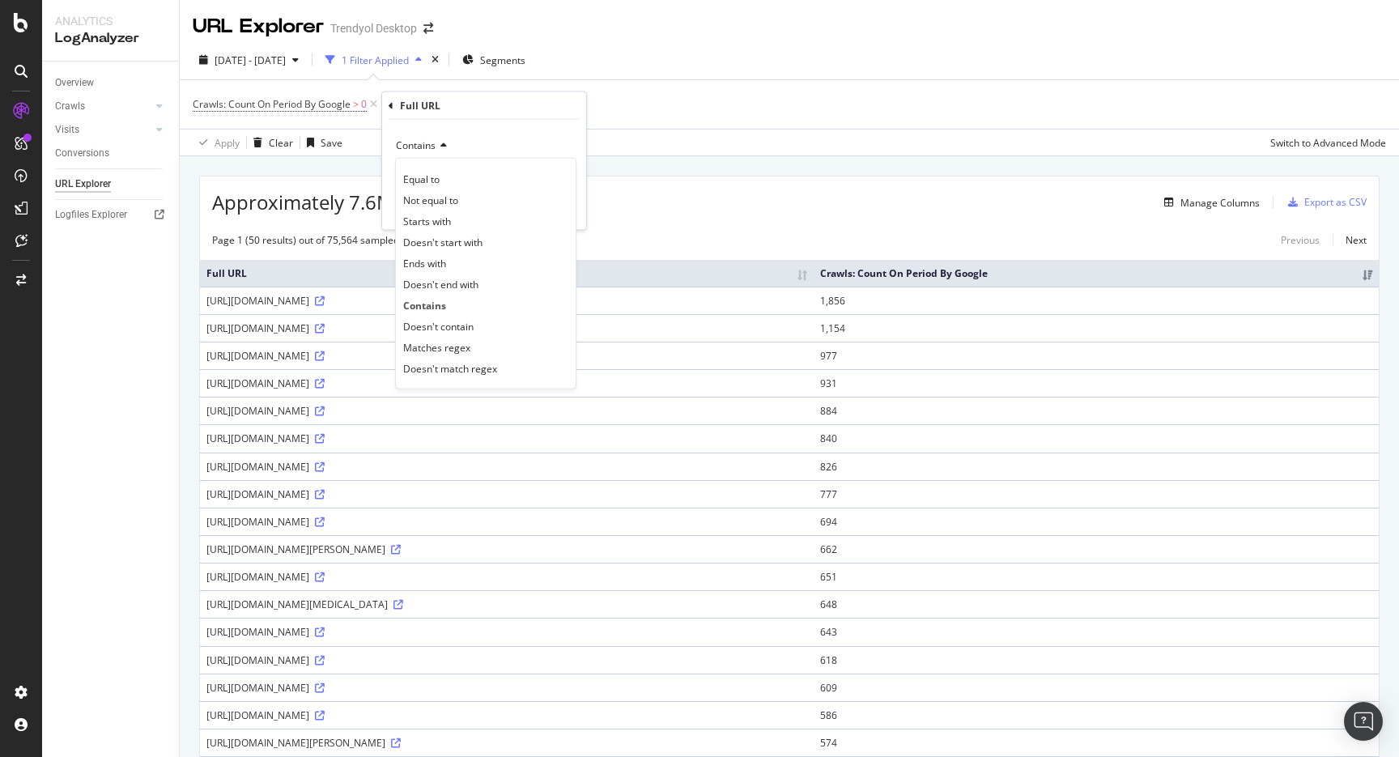
click at [475, 118] on div "Full URL" at bounding box center [484, 106] width 191 height 28
click at [559, 202] on div "Apply" at bounding box center [560, 209] width 25 height 14
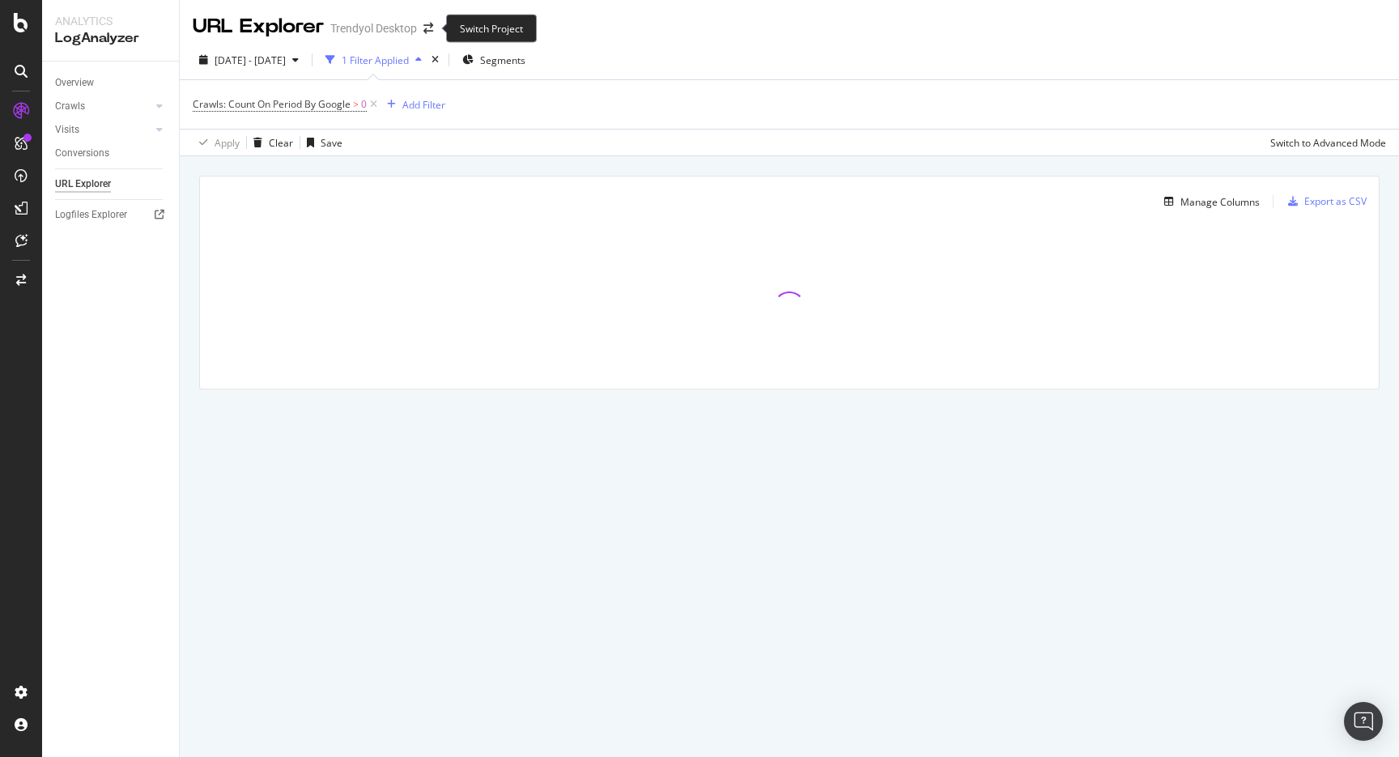
click at [435, 32] on span at bounding box center [428, 28] width 23 height 11
click at [434, 32] on span at bounding box center [428, 28] width 23 height 11
click at [431, 30] on icon "arrow-right-arrow-left" at bounding box center [428, 28] width 10 height 11
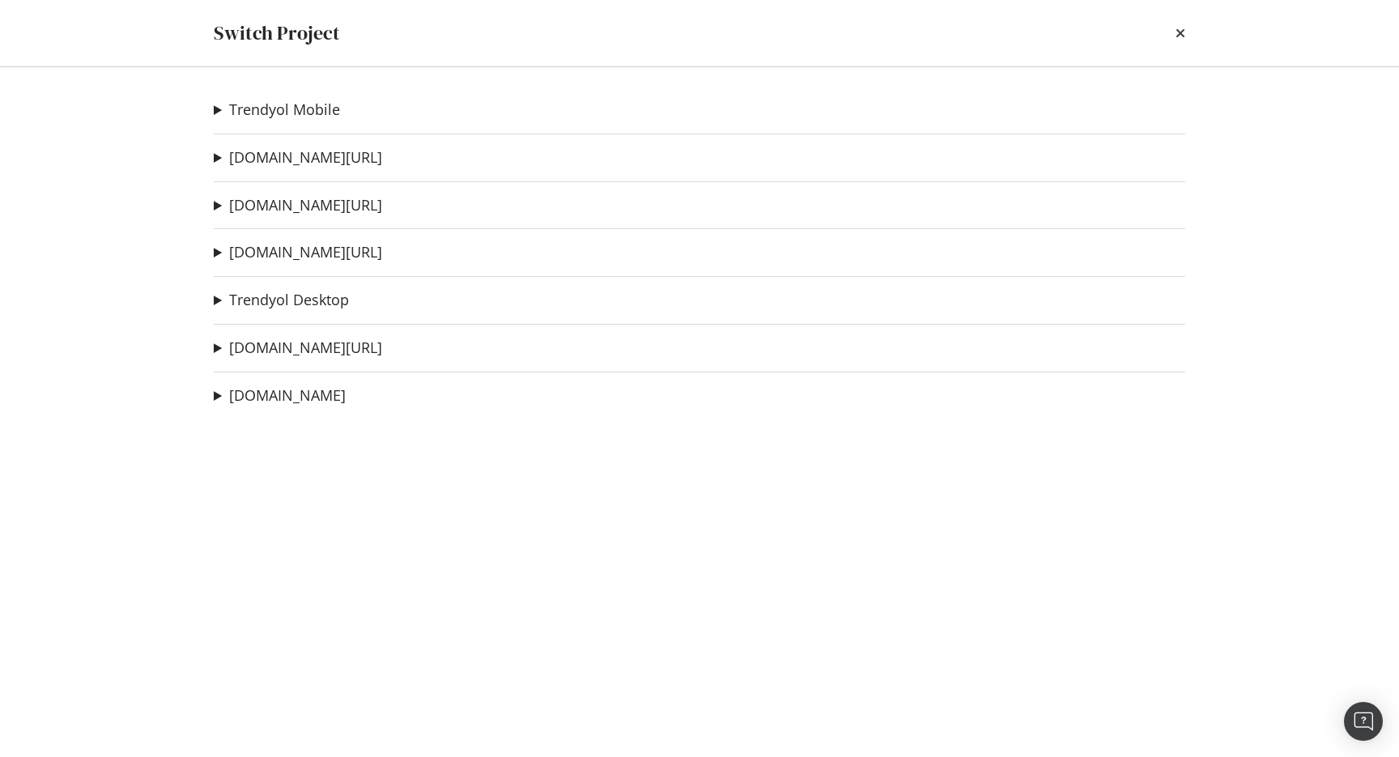
click at [1188, 32] on div "Switch Project" at bounding box center [699, 33] width 1036 height 66
click at [1179, 32] on icon "times" at bounding box center [1180, 33] width 10 height 13
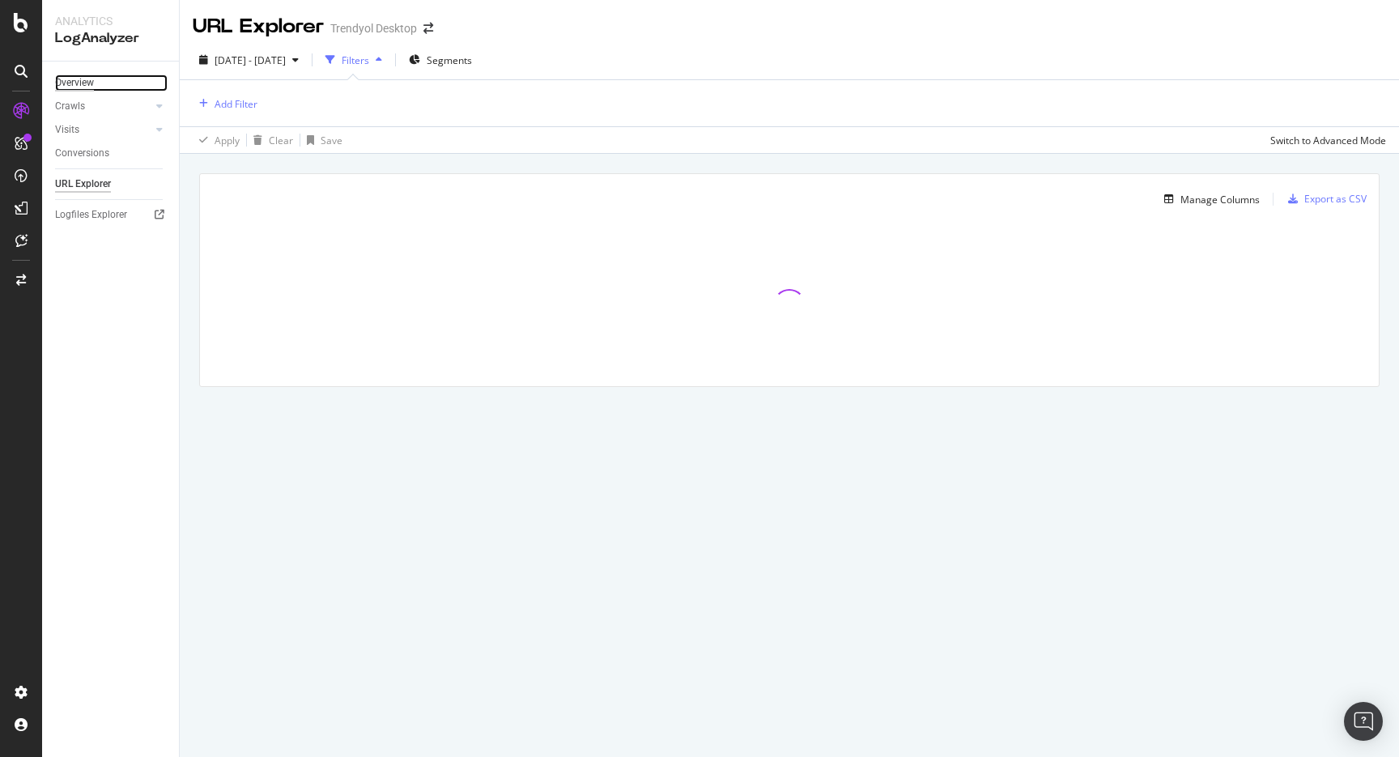
click at [94, 76] on div "Overview" at bounding box center [74, 82] width 39 height 17
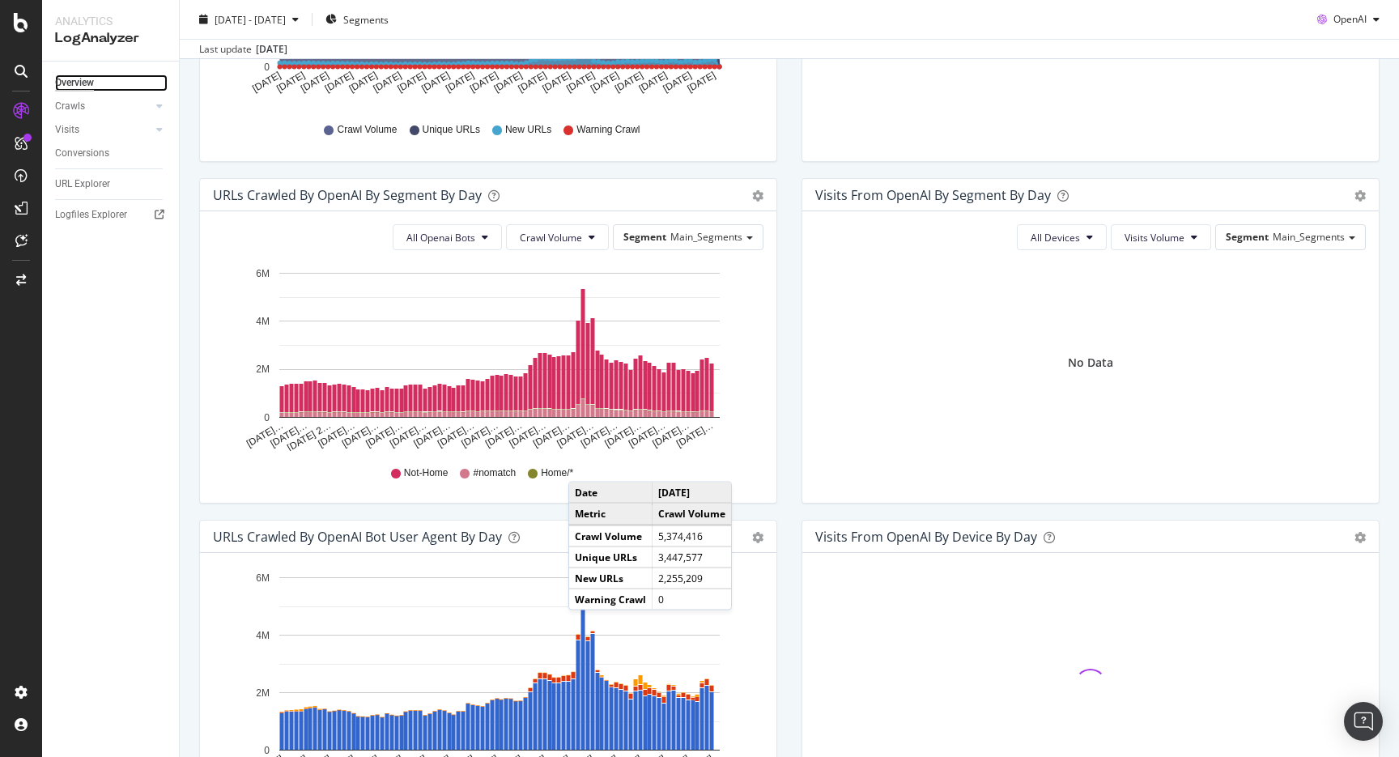
scroll to position [593, 0]
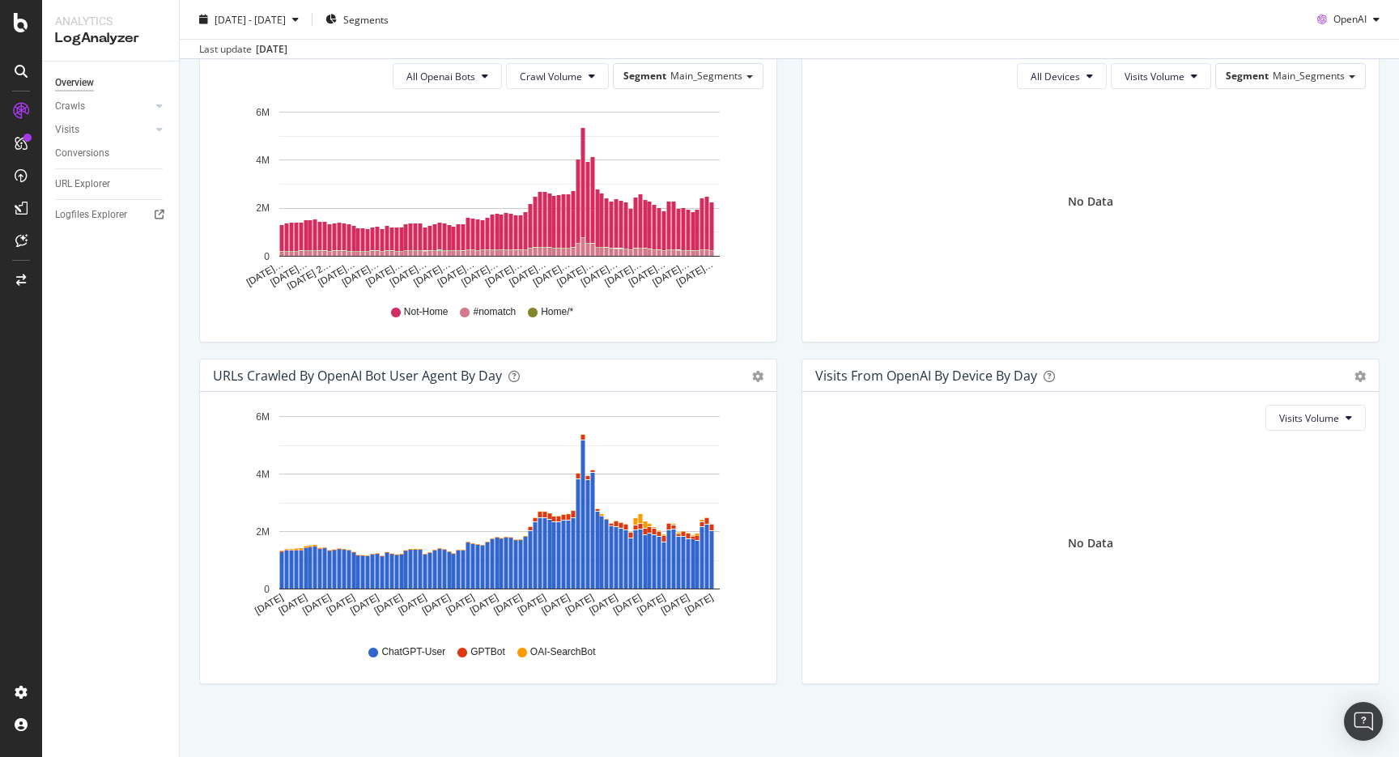
click at [489, 652] on span "GPTBot" at bounding box center [487, 652] width 35 height 14
click at [482, 666] on div "ChatGPT-User GPTBot OAI-SearchBot" at bounding box center [488, 652] width 534 height 36
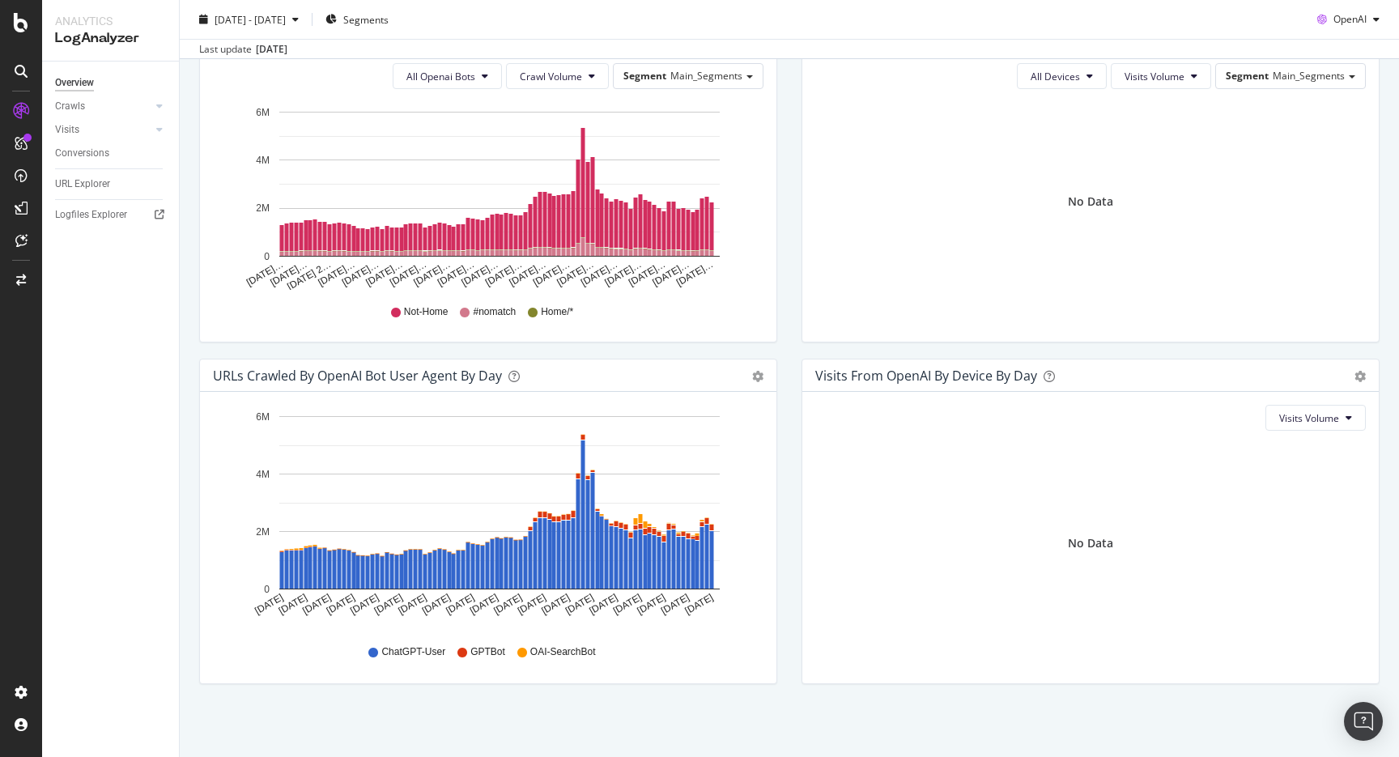
click at [485, 651] on span "GPTBot" at bounding box center [487, 652] width 35 height 14
click at [485, 667] on div "ChatGPT-User GPTBot OAI-SearchBot" at bounding box center [488, 652] width 534 height 36
click at [485, 656] on span "GPTBot" at bounding box center [487, 652] width 35 height 14
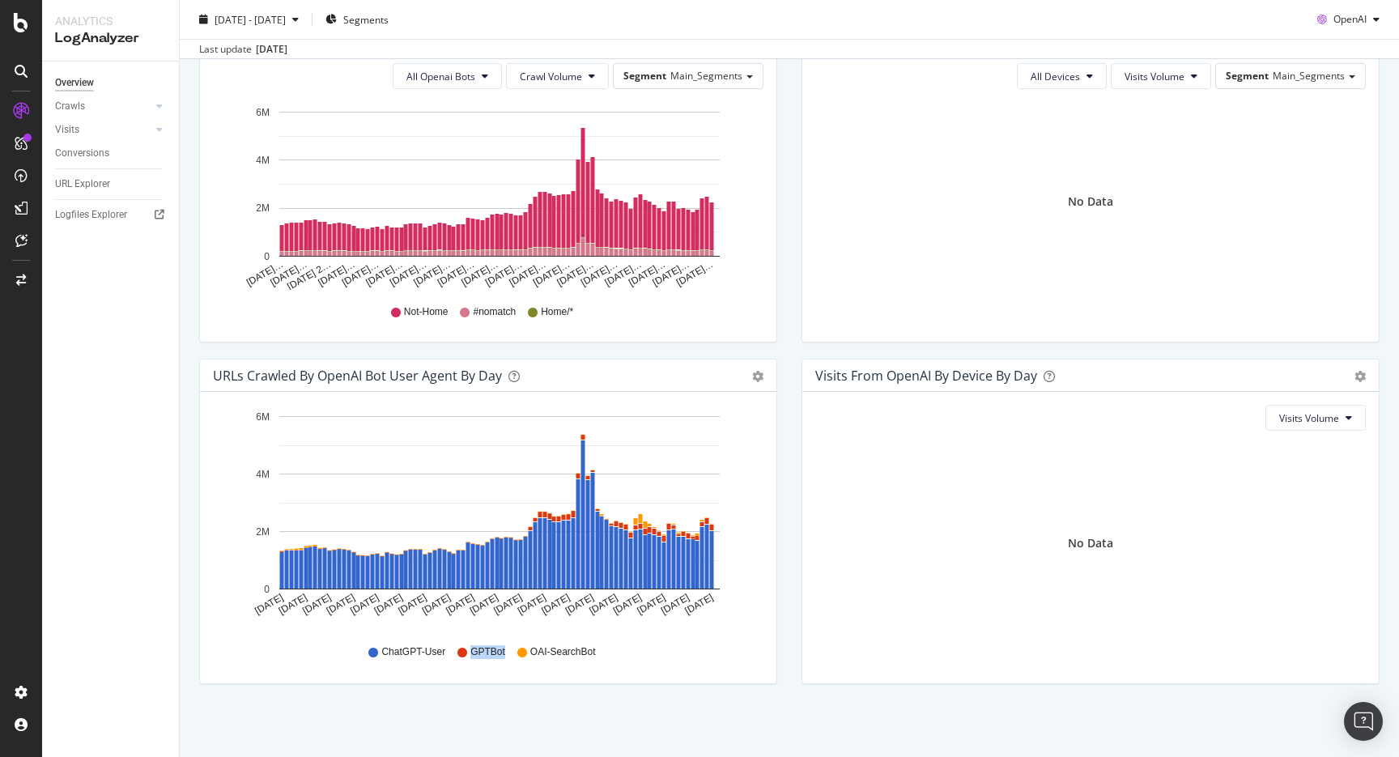
click at [485, 656] on span "GPTBot" at bounding box center [487, 652] width 35 height 14
click at [489, 655] on span "GPTBot" at bounding box center [487, 652] width 35 height 14
click at [489, 646] on span "GPTBot" at bounding box center [487, 652] width 35 height 14
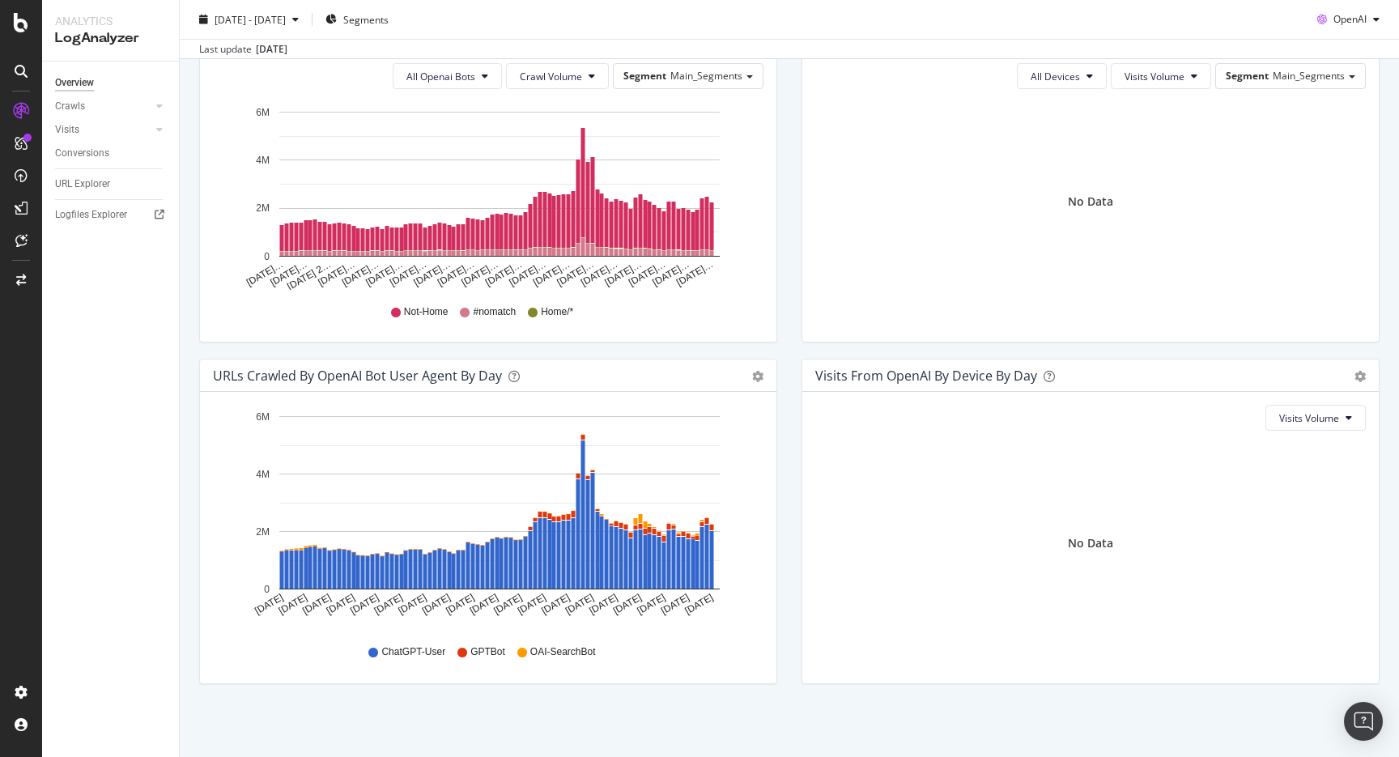
click at [491, 661] on div "ChatGPT-User GPTBot OAI-SearchBot" at bounding box center [488, 652] width 534 height 36
click at [491, 653] on span "GPTBot" at bounding box center [487, 652] width 35 height 14
click at [426, 642] on div "ChatGPT-User GPTBot OAI-SearchBot" at bounding box center [488, 652] width 534 height 36
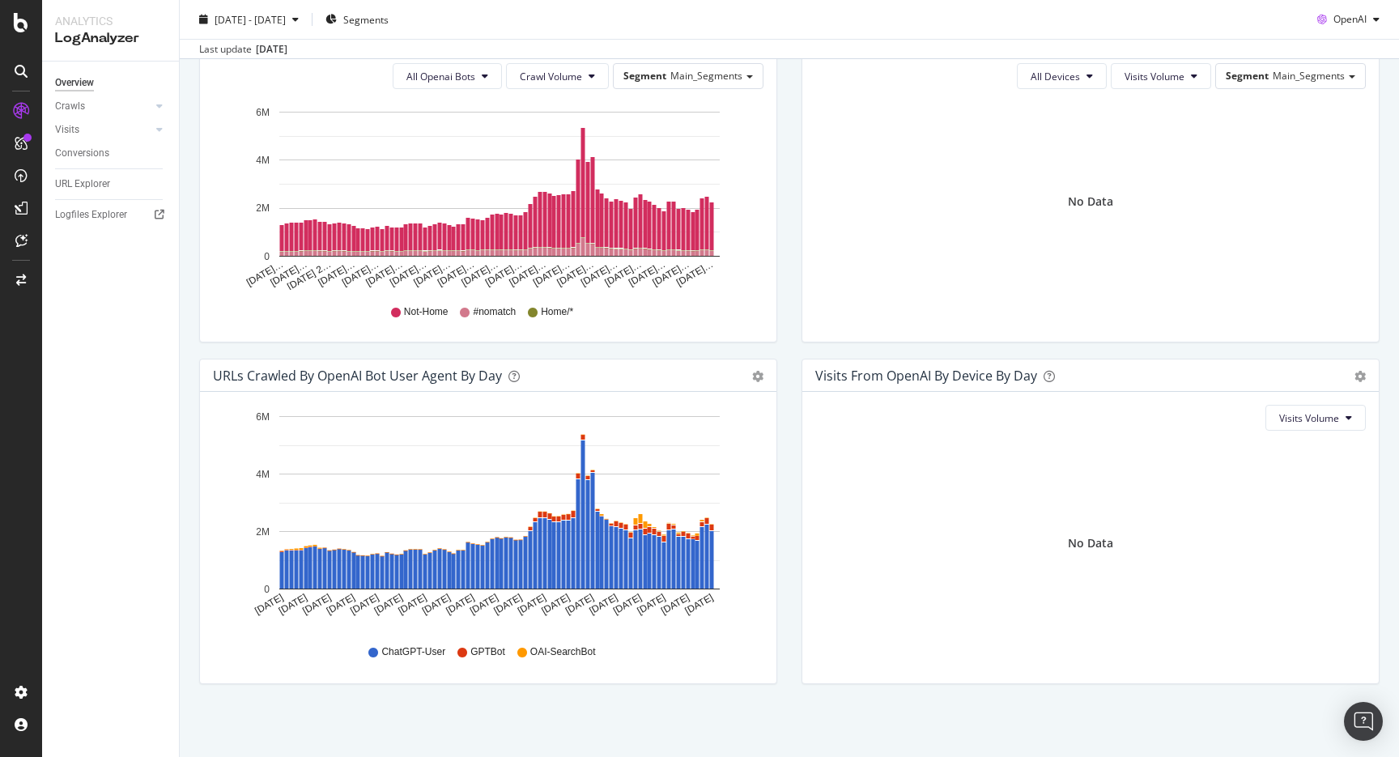
click at [423, 655] on span "ChatGPT-User" at bounding box center [413, 652] width 64 height 14
click at [425, 662] on div "ChatGPT-User GPTBot OAI-SearchBot" at bounding box center [488, 652] width 534 height 36
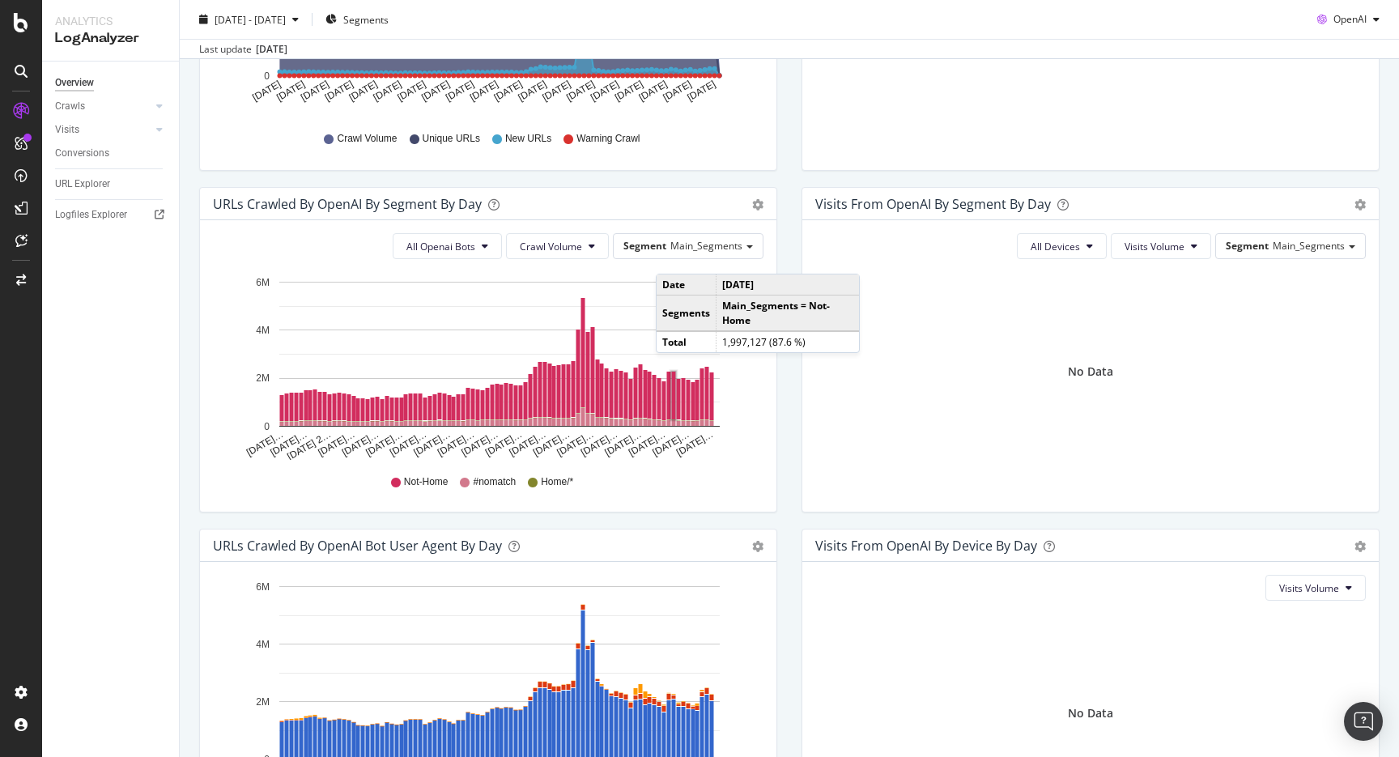
scroll to position [371, 0]
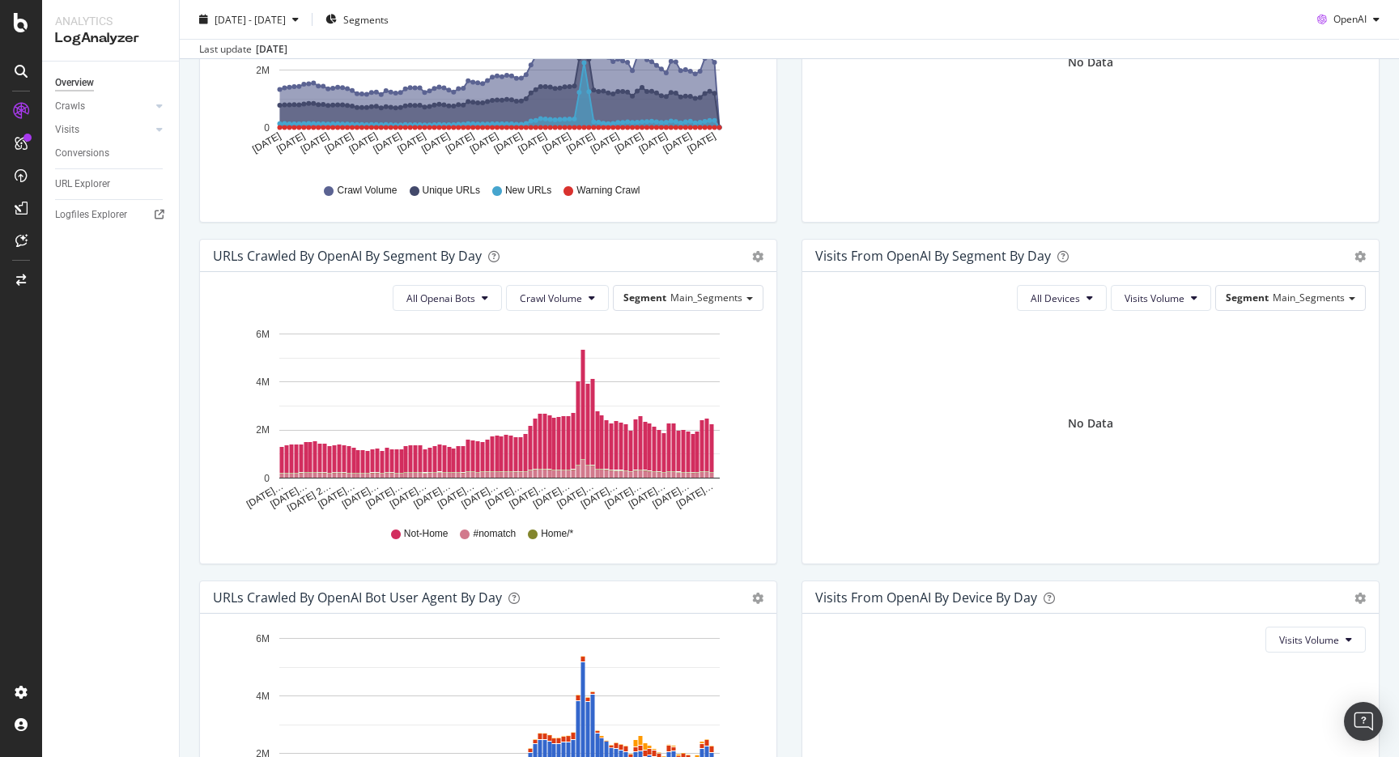
click at [697, 309] on div "Segment Main_Segments" at bounding box center [688, 298] width 151 height 26
click at [707, 308] on div "Segment Main_Segments" at bounding box center [688, 297] width 149 height 23
click at [706, 333] on div "Page_Types" at bounding box center [691, 344] width 130 height 22
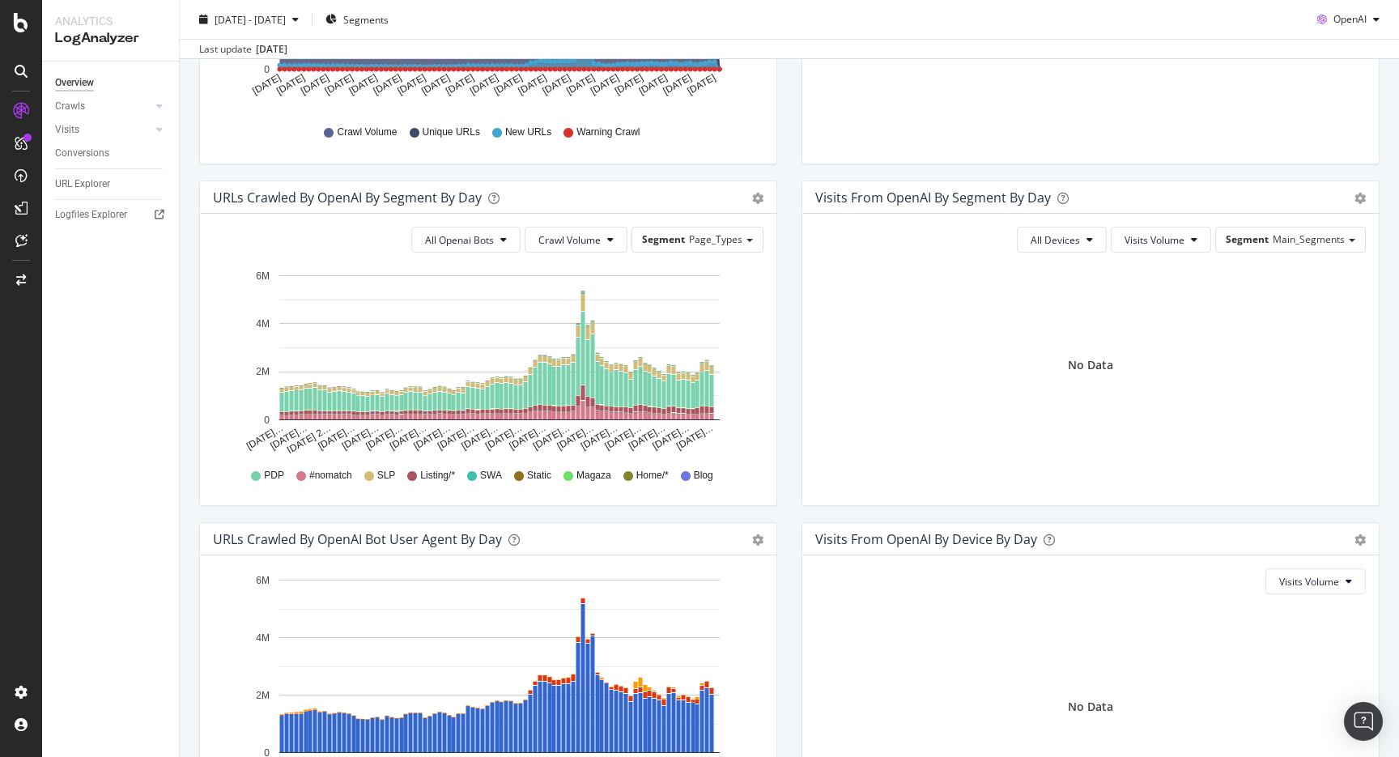
scroll to position [447, 0]
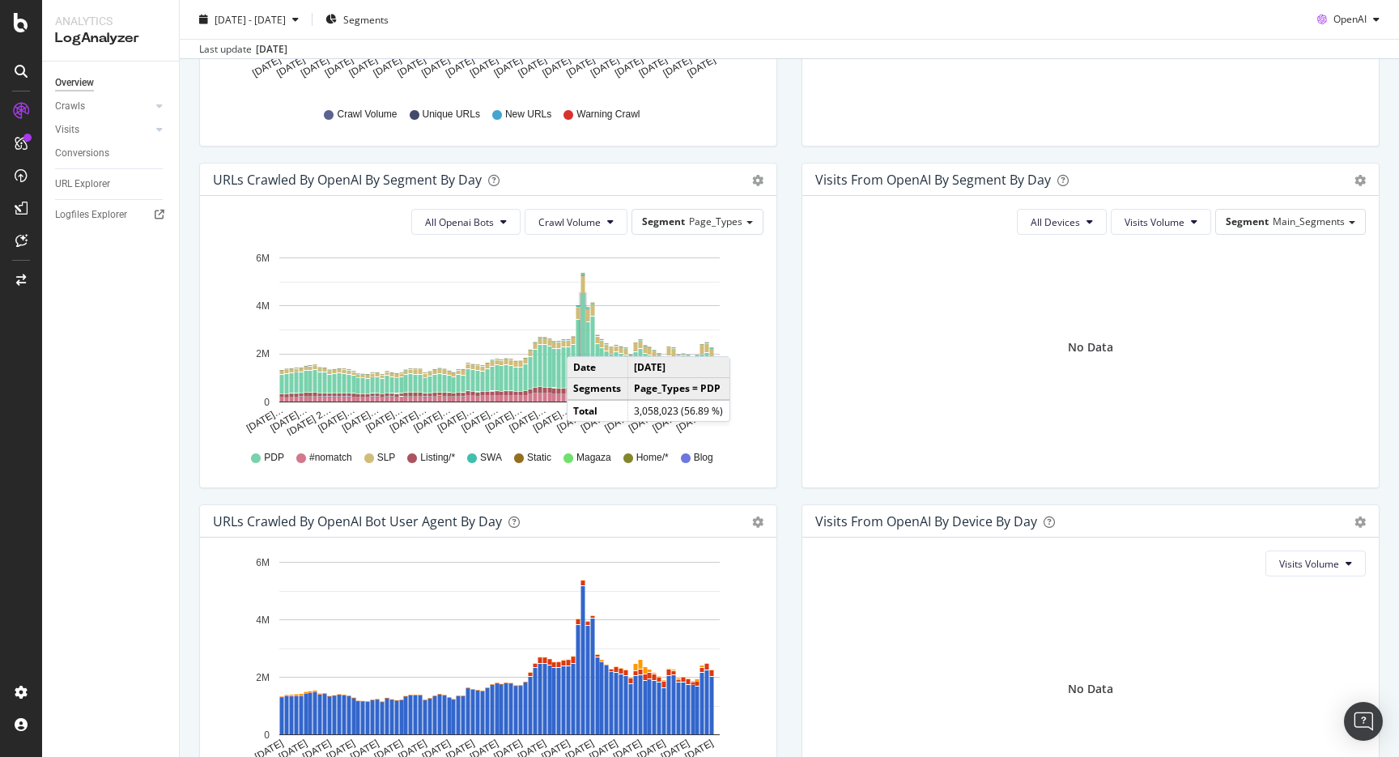
click at [583, 340] on rect "A chart." at bounding box center [583, 330] width 4 height 73
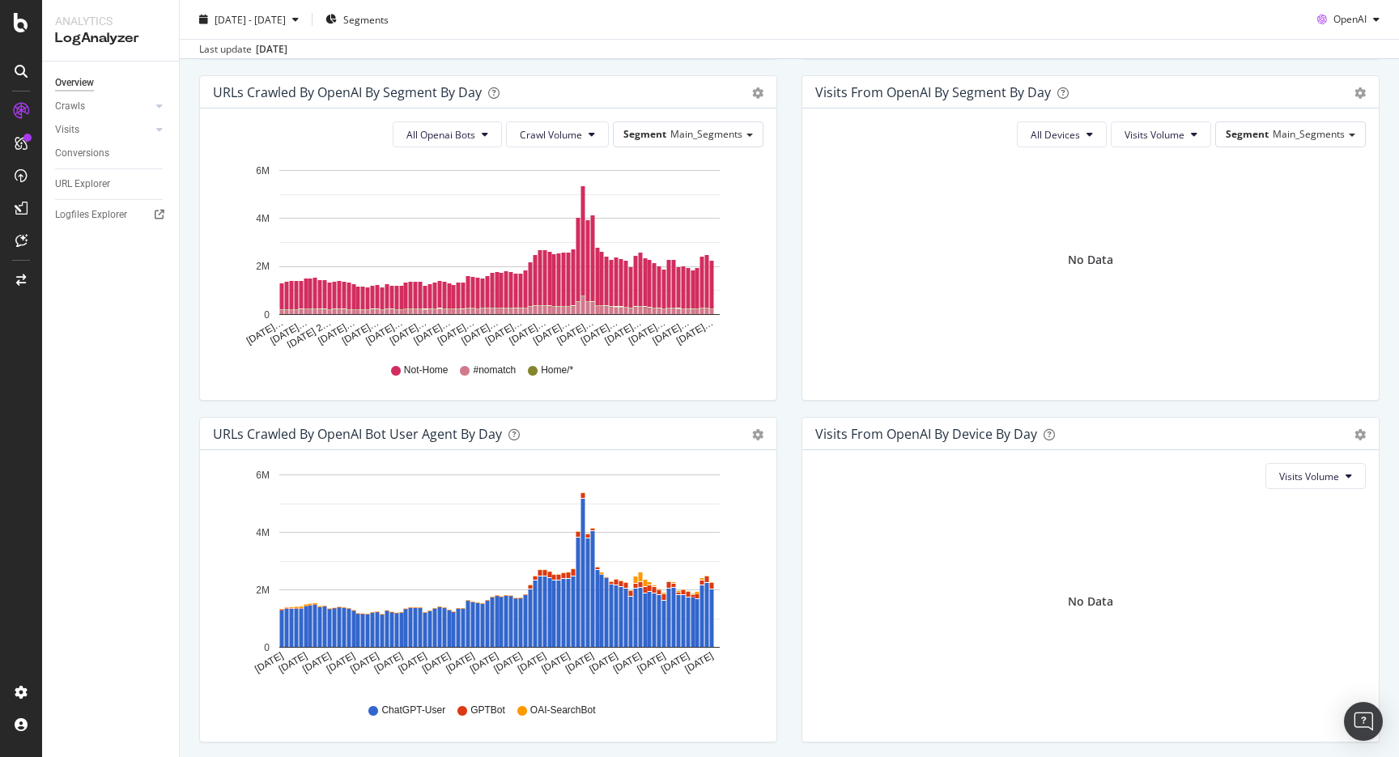
scroll to position [593, 0]
